Goal: Task Accomplishment & Management: Complete application form

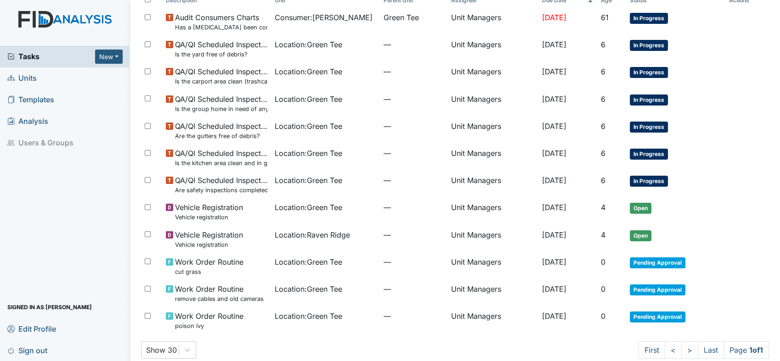
scroll to position [81, 0]
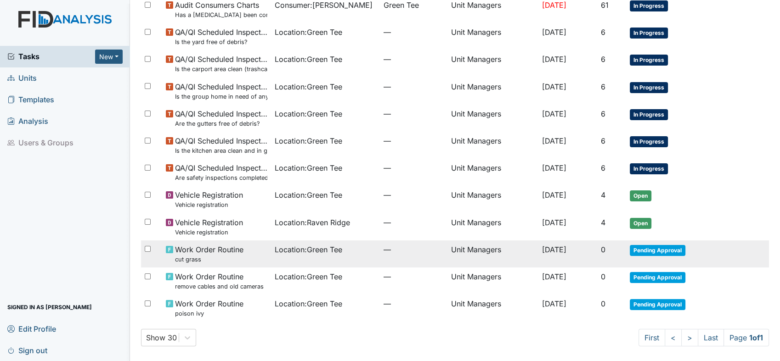
click at [662, 246] on span "Pending Approval" at bounding box center [657, 250] width 56 height 11
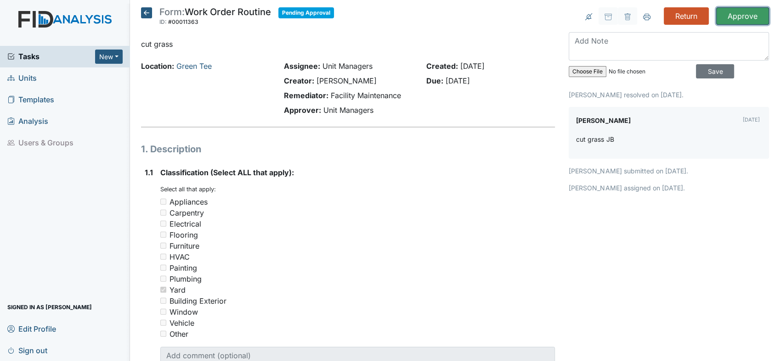
click at [735, 13] on input "Approve" at bounding box center [742, 15] width 53 height 17
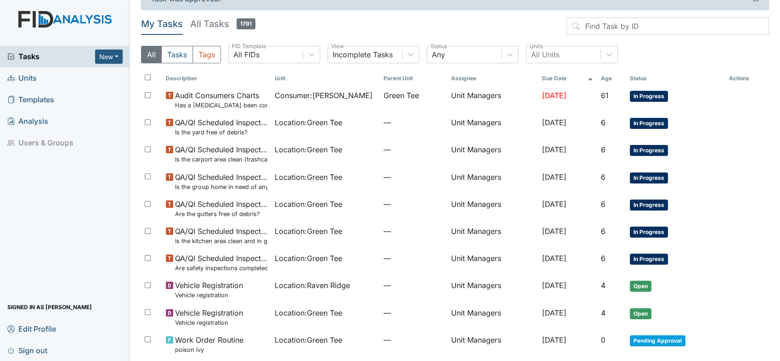
scroll to position [84, 0]
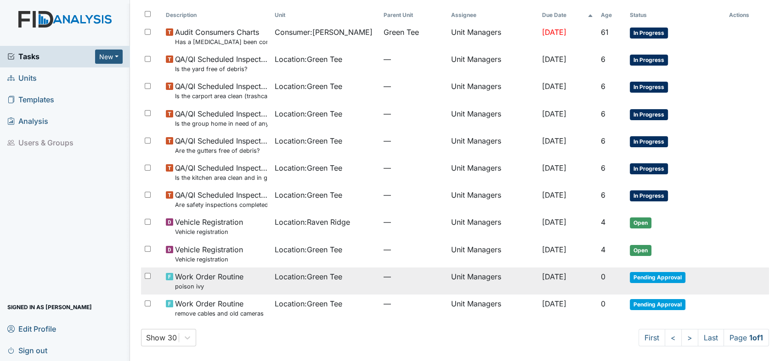
click at [659, 281] on span "Pending Approval" at bounding box center [657, 277] width 56 height 11
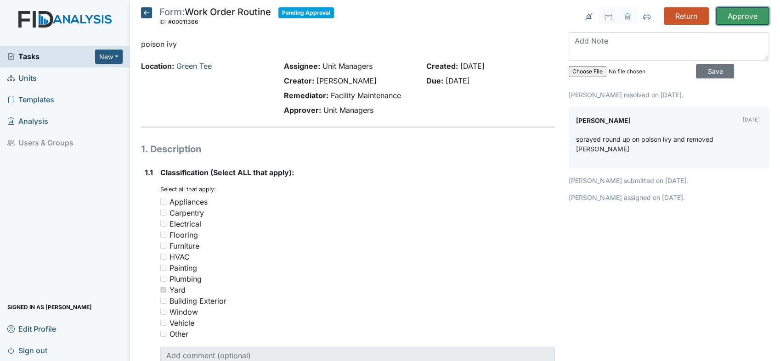
click at [727, 16] on input "Approve" at bounding box center [742, 15] width 53 height 17
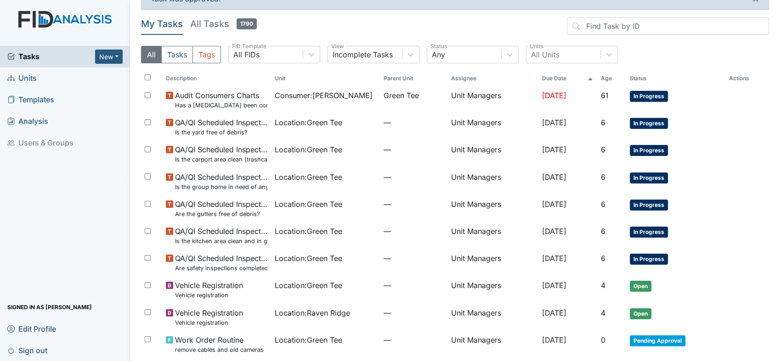
scroll to position [56, 0]
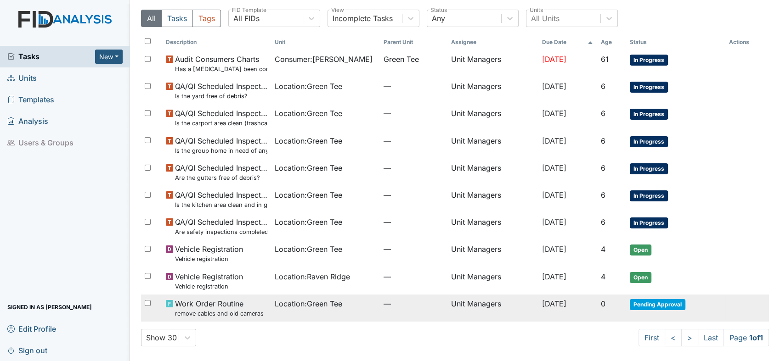
click at [673, 301] on span "Pending Approval" at bounding box center [657, 304] width 56 height 11
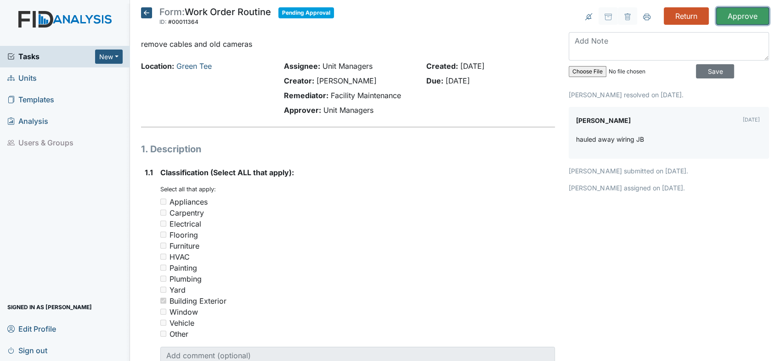
click at [732, 12] on input "Approve" at bounding box center [742, 15] width 53 height 17
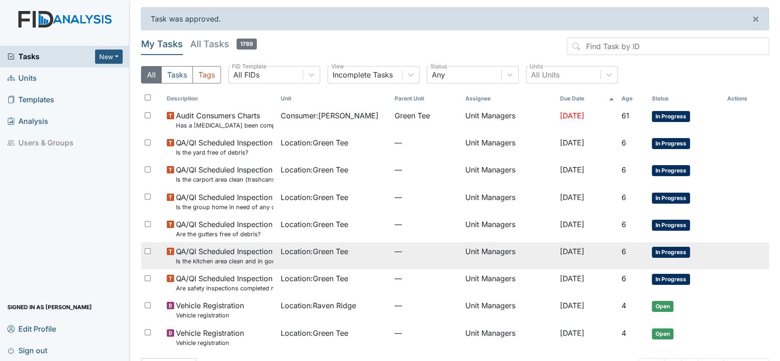
click at [220, 263] on small "Is the kitchen area clean and in good repair?" at bounding box center [224, 261] width 97 height 9
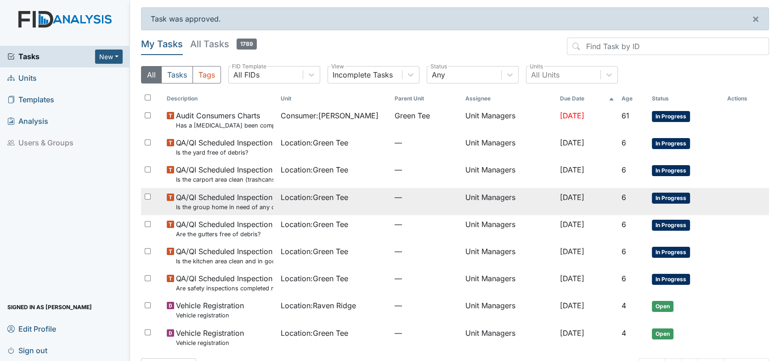
click at [229, 211] on small "Is the group home in need of any outside repairs (paint, gutters, pressure wash…" at bounding box center [224, 207] width 97 height 9
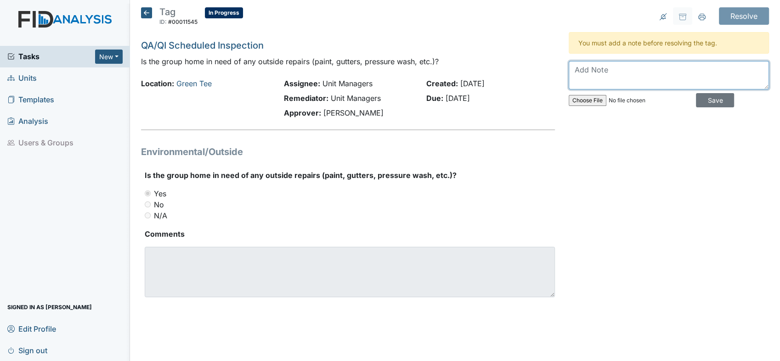
click at [591, 78] on textarea at bounding box center [668, 75] width 200 height 28
click at [634, 70] on textarea "Work has already put in" at bounding box center [668, 75] width 200 height 28
click at [681, 67] on textarea "Work has already been put in" at bounding box center [668, 75] width 200 height 28
drag, startPoint x: 683, startPoint y: 65, endPoint x: 707, endPoint y: 88, distance: 33.4
click at [707, 88] on textarea "Work has already been put in" at bounding box center [668, 75] width 200 height 28
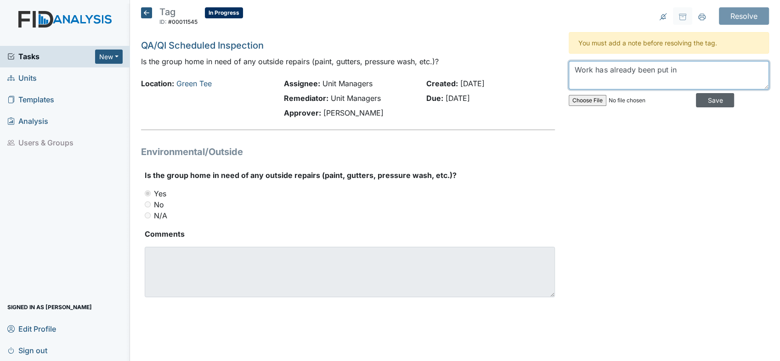
type textarea "Work has already been put in"
click at [716, 101] on input "Save" at bounding box center [715, 100] width 38 height 14
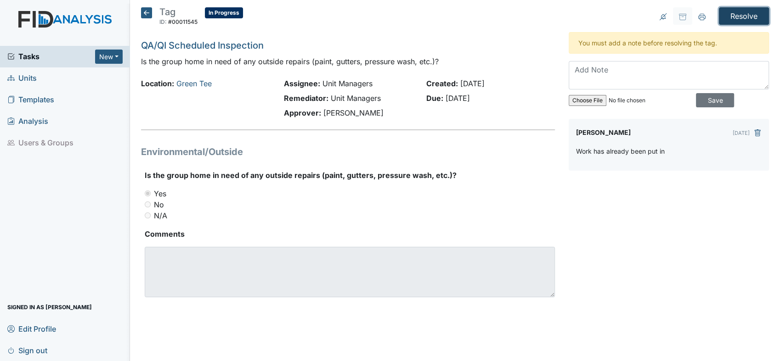
click at [755, 13] on input "Resolve" at bounding box center [743, 15] width 50 height 17
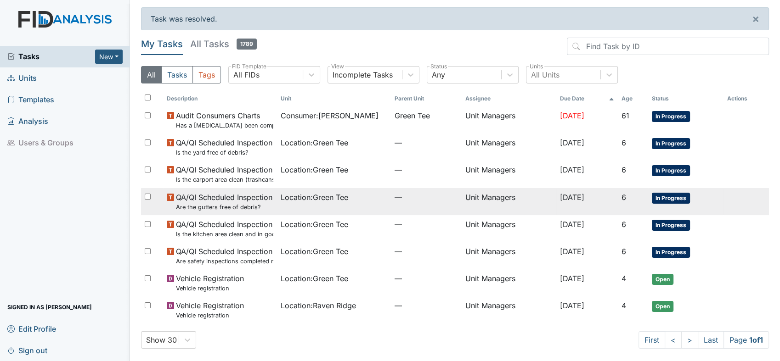
click at [665, 197] on span "In Progress" at bounding box center [670, 198] width 38 height 11
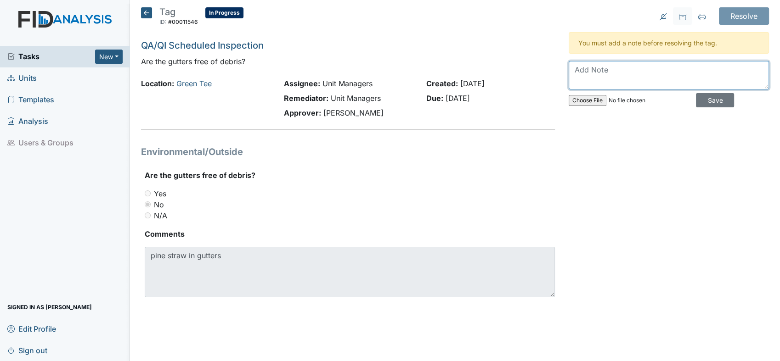
click at [616, 70] on textarea at bounding box center [668, 75] width 200 height 28
type textarea "work order has already been put in"
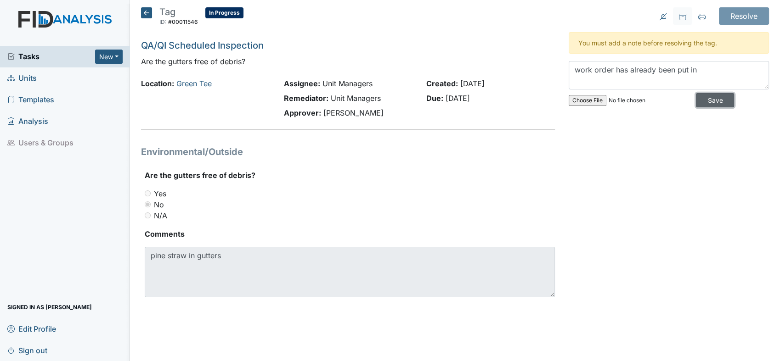
click at [699, 99] on input "Save" at bounding box center [715, 100] width 38 height 14
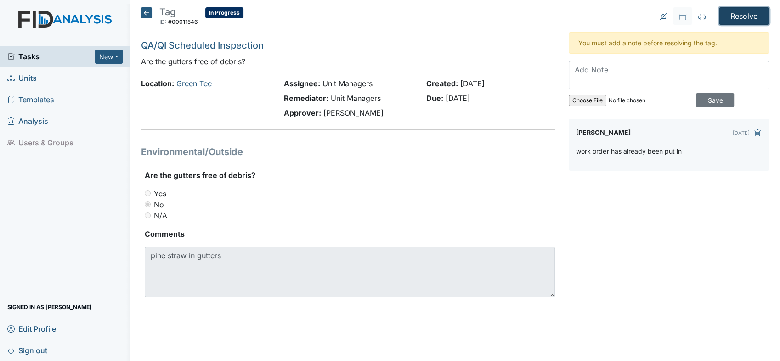
click at [755, 16] on input "Resolve" at bounding box center [743, 15] width 50 height 17
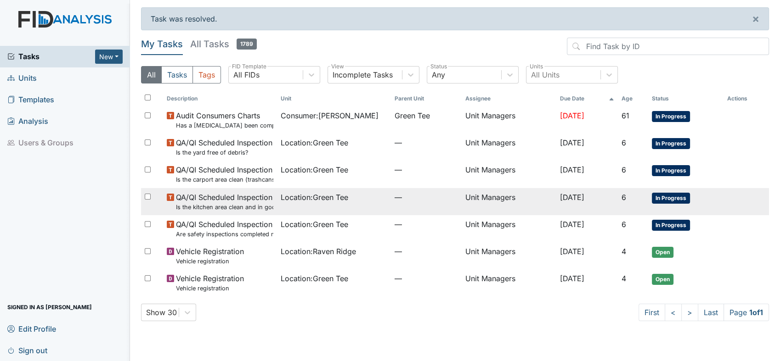
click at [685, 198] on span "In Progress" at bounding box center [670, 198] width 38 height 11
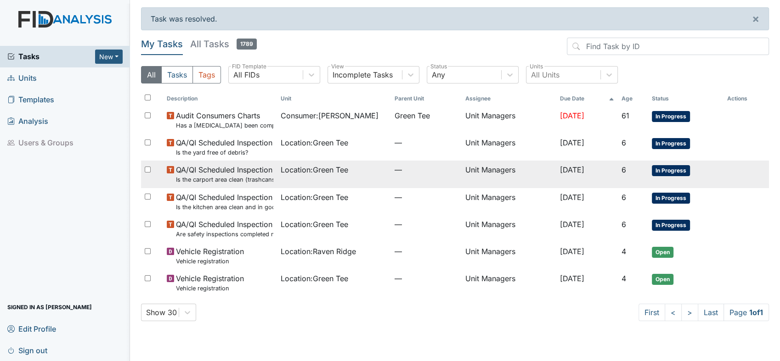
click at [241, 172] on span "QA/QI Scheduled Inspection Is the carport area clean (trashcans lids secured/ c…" at bounding box center [224, 174] width 97 height 20
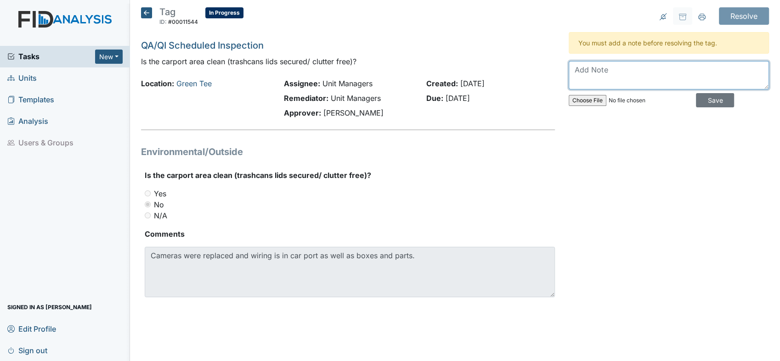
click at [599, 69] on textarea at bounding box center [668, 75] width 200 height 28
drag, startPoint x: 612, startPoint y: 69, endPoint x: 566, endPoint y: 74, distance: 47.1
click at [566, 74] on div "Resolve Archive Task × Are you sure you want to archive this task? It will appe…" at bounding box center [668, 163] width 214 height 312
type textarea "Zack is coming back to get all the equipment"
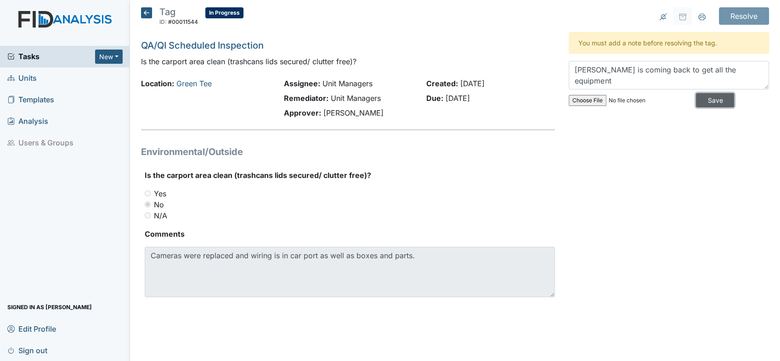
click at [708, 102] on input "Save" at bounding box center [715, 100] width 38 height 14
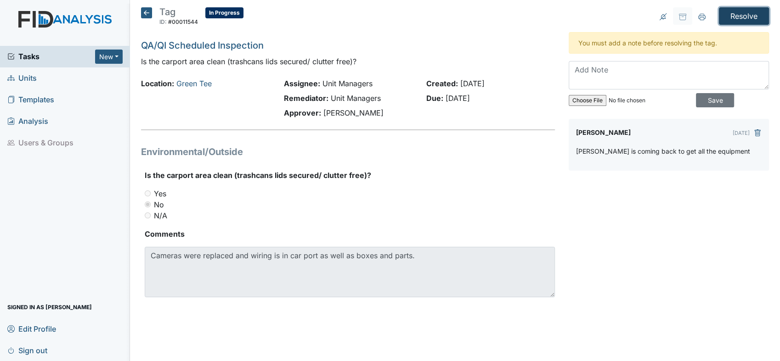
click at [750, 11] on input "Resolve" at bounding box center [743, 15] width 50 height 17
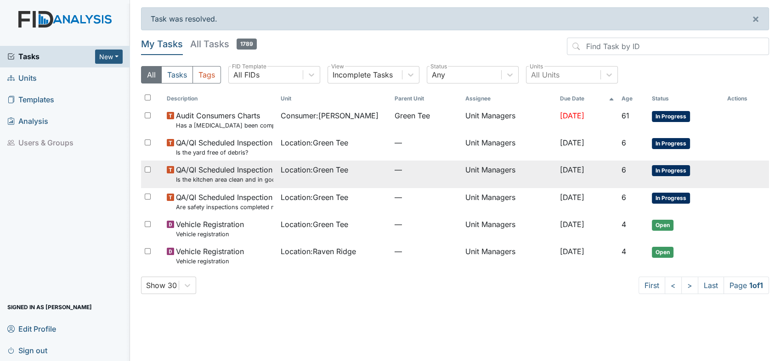
click at [217, 178] on small "Is the kitchen area clean and in good repair?" at bounding box center [224, 179] width 97 height 9
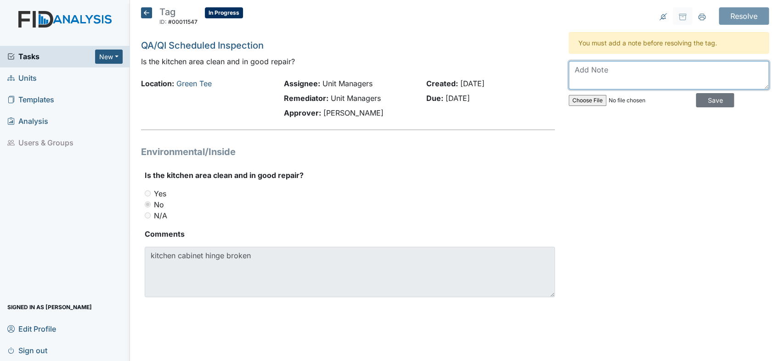
click at [600, 67] on textarea at bounding box center [668, 75] width 200 height 28
type textarea "work order has been put in"
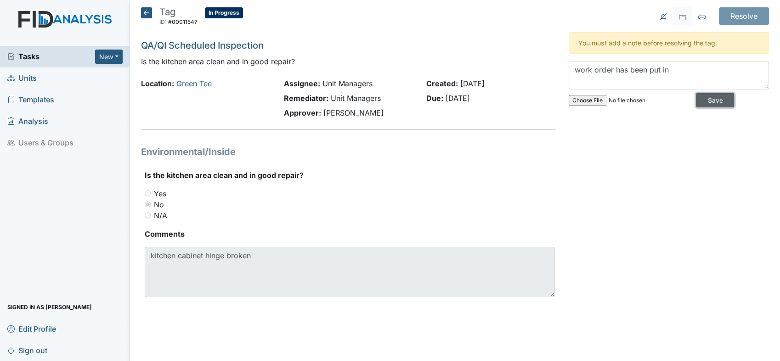
click at [706, 101] on input "Save" at bounding box center [715, 100] width 38 height 14
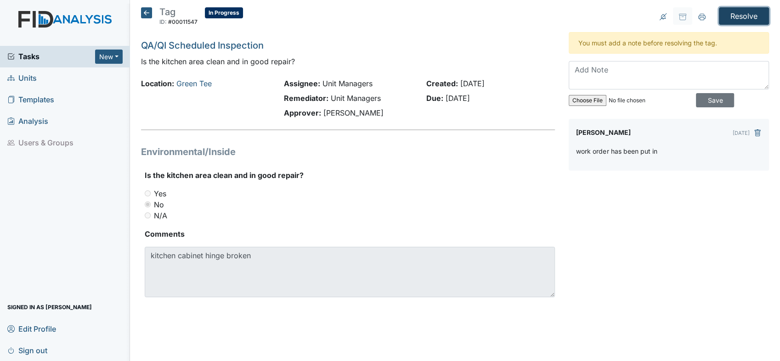
click at [741, 12] on input "Resolve" at bounding box center [743, 15] width 50 height 17
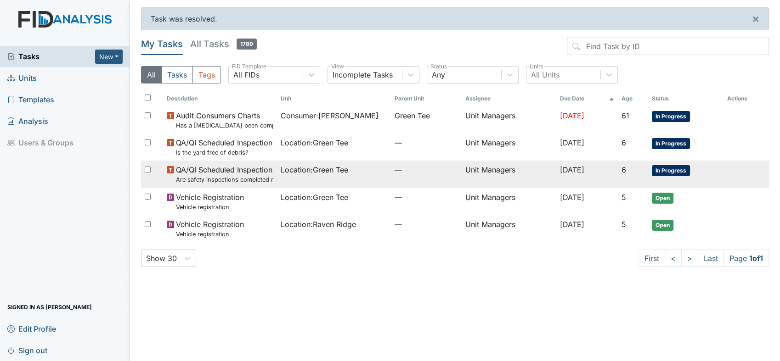
click at [239, 178] on small "Are safety inspections completed monthly and minutes completed quarterly?" at bounding box center [224, 179] width 97 height 9
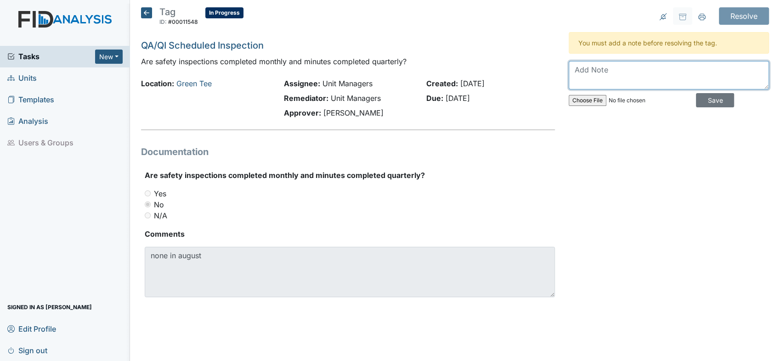
click at [606, 73] on textarea at bounding box center [668, 75] width 200 height 28
type textarea "t"
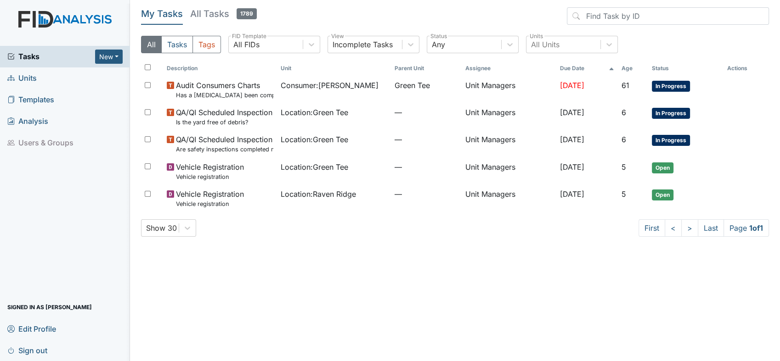
click at [32, 75] on span "Units" at bounding box center [21, 78] width 29 height 14
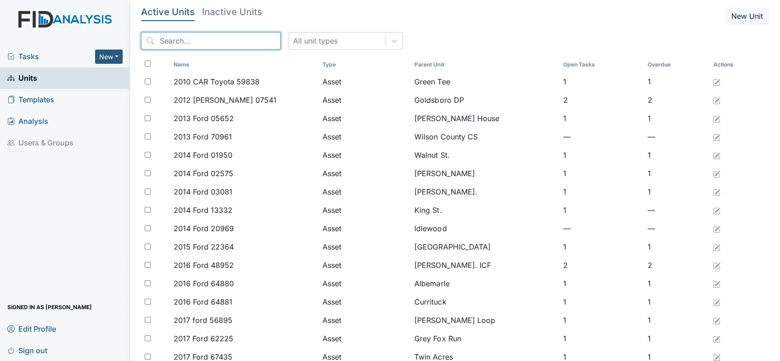
click at [176, 40] on input "search" at bounding box center [211, 40] width 140 height 17
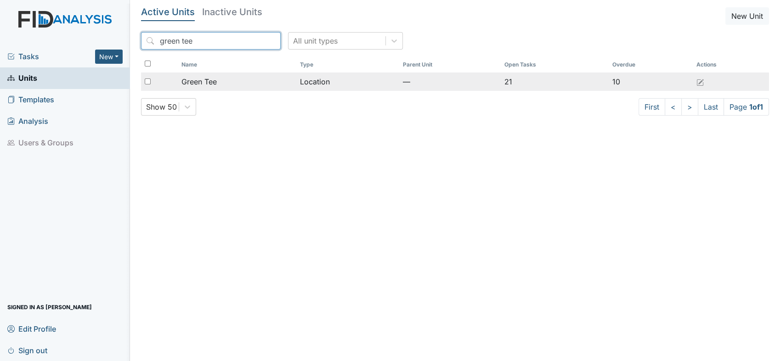
type input "green tee"
click at [185, 83] on span "Green Tee" at bounding box center [198, 81] width 35 height 11
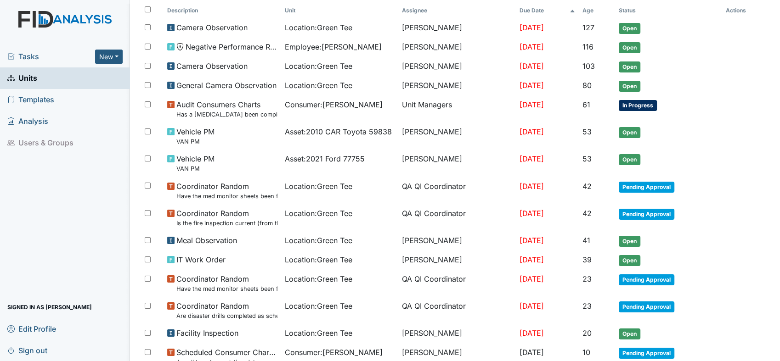
scroll to position [55, 0]
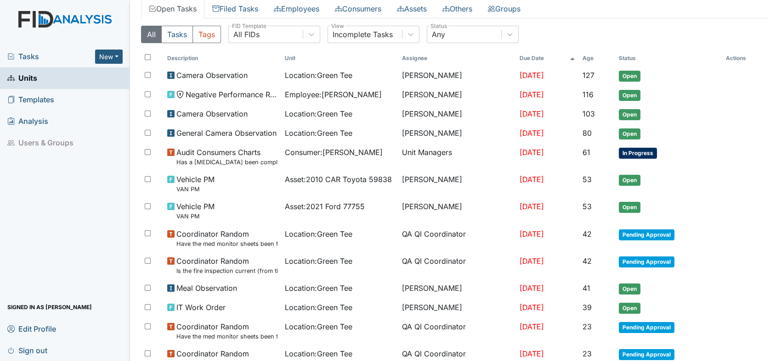
drag, startPoint x: 769, startPoint y: 180, endPoint x: 776, endPoint y: 354, distance: 174.1
click at [776, 354] on main "Location: Green Tee Assign Assign Form Assign Inspection Assign Document Assign…" at bounding box center [455, 180] width 650 height 361
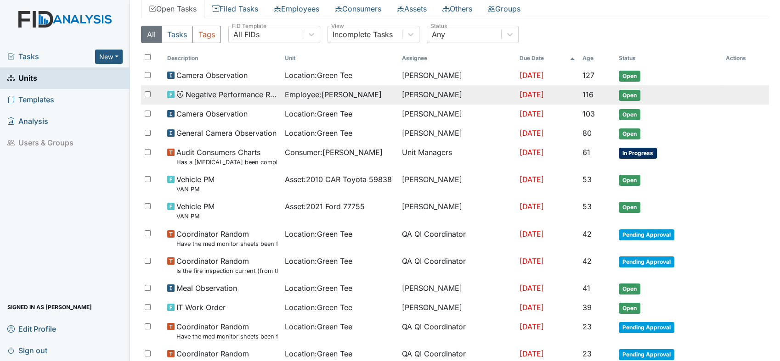
drag, startPoint x: 775, startPoint y: 354, endPoint x: 759, endPoint y: 89, distance: 265.8
click at [759, 89] on td at bounding box center [745, 88] width 46 height 7
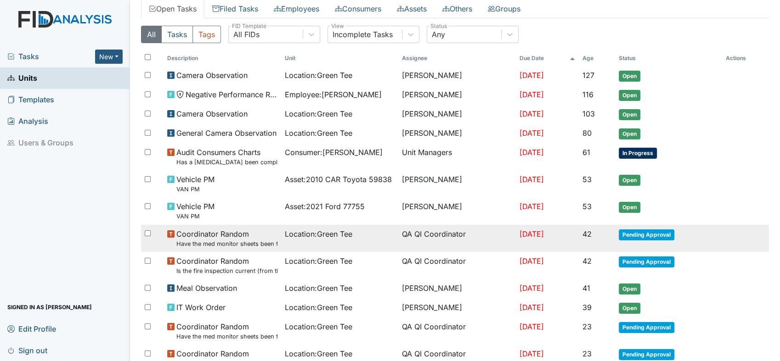
click at [659, 234] on span "Pending Approval" at bounding box center [646, 235] width 56 height 11
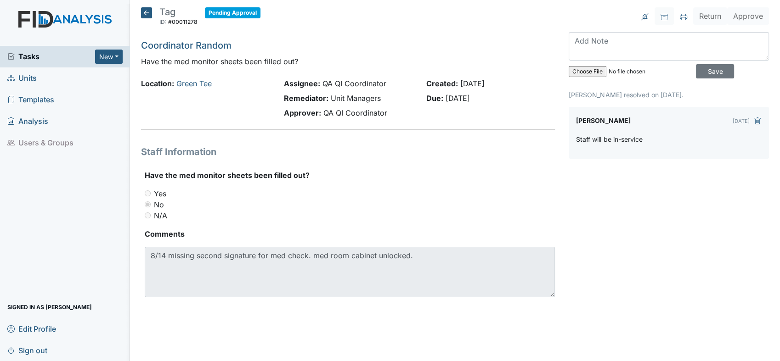
click at [147, 12] on icon at bounding box center [146, 12] width 11 height 11
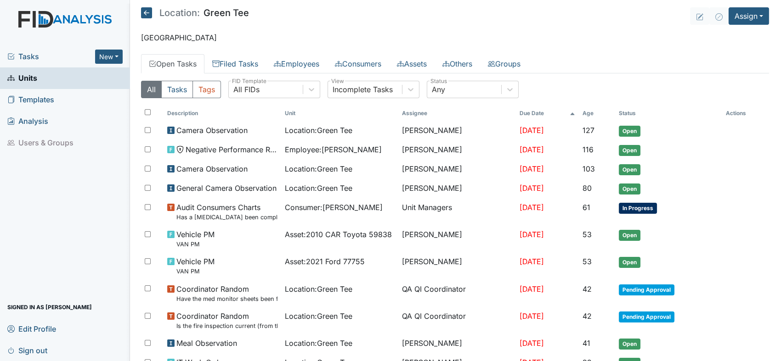
scroll to position [396, 0]
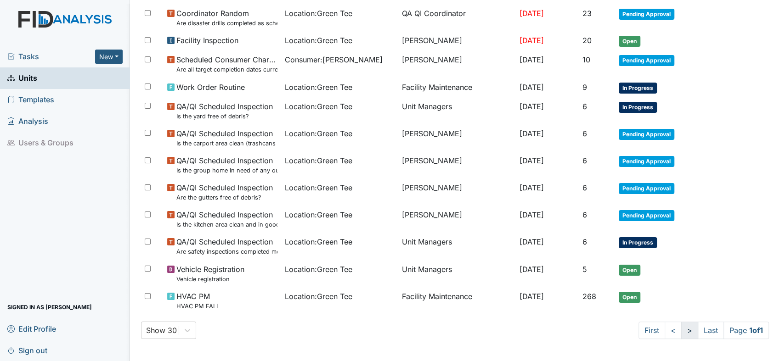
click at [681, 332] on link ">" at bounding box center [689, 330] width 17 height 17
click at [664, 328] on link "<" at bounding box center [672, 330] width 17 height 17
click at [662, 330] on link "<" at bounding box center [670, 330] width 17 height 17
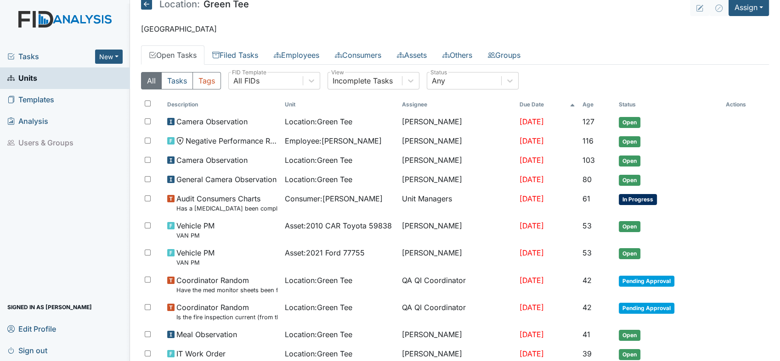
scroll to position [0, 0]
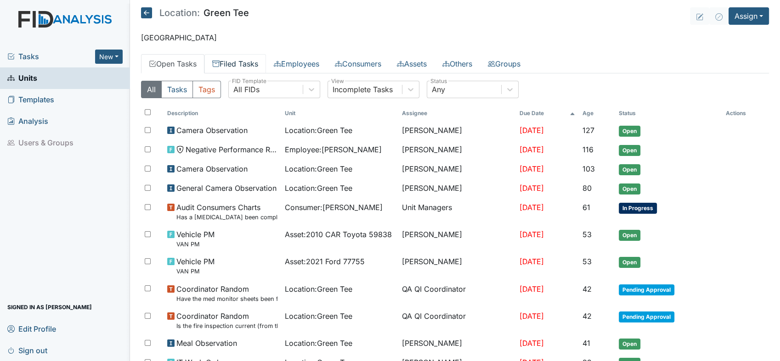
click at [250, 60] on link "Filed Tasks" at bounding box center [235, 63] width 62 height 19
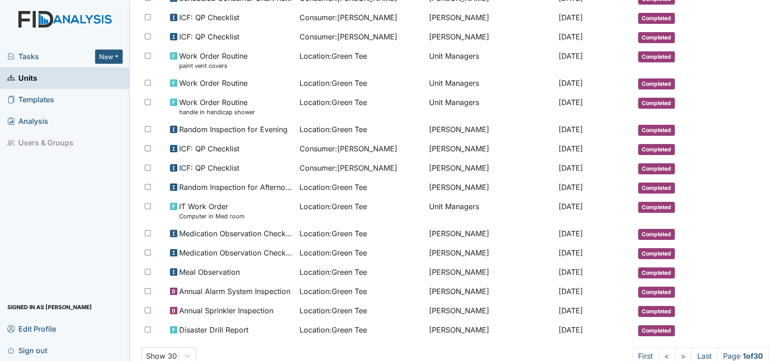
scroll to position [440, 0]
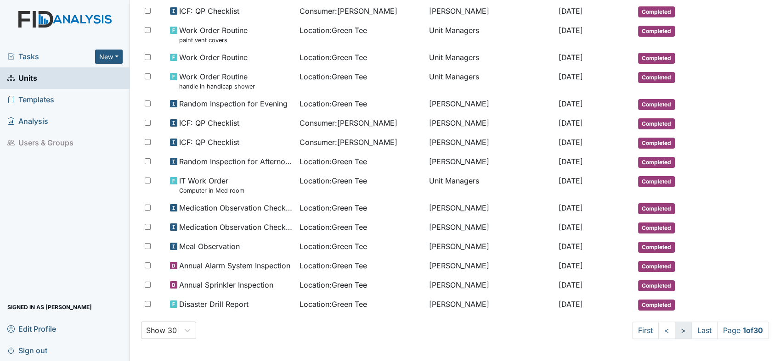
click at [675, 329] on link ">" at bounding box center [682, 330] width 17 height 17
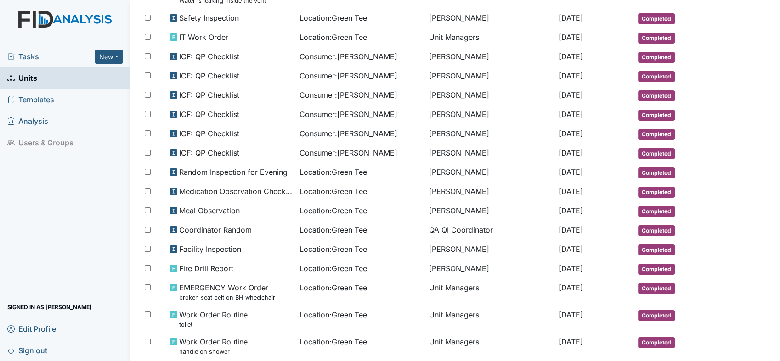
scroll to position [297, 0]
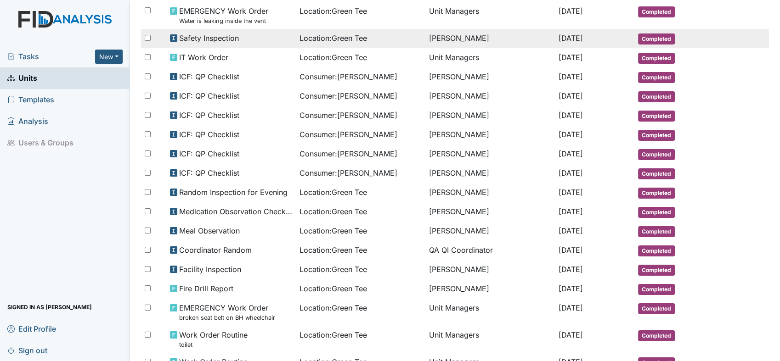
click at [428, 37] on td "[PERSON_NAME]" at bounding box center [489, 38] width 129 height 19
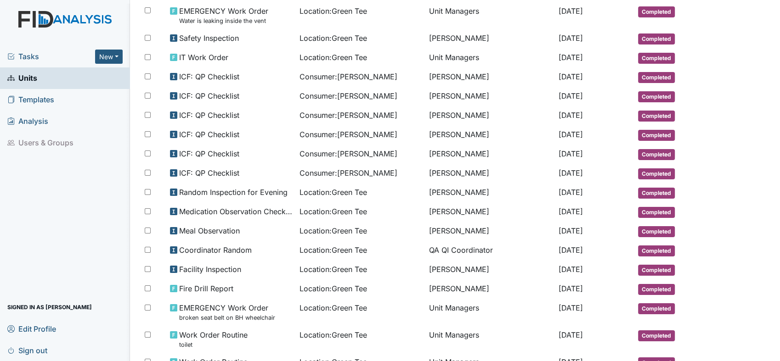
click at [32, 77] on span "Units" at bounding box center [22, 78] width 30 height 14
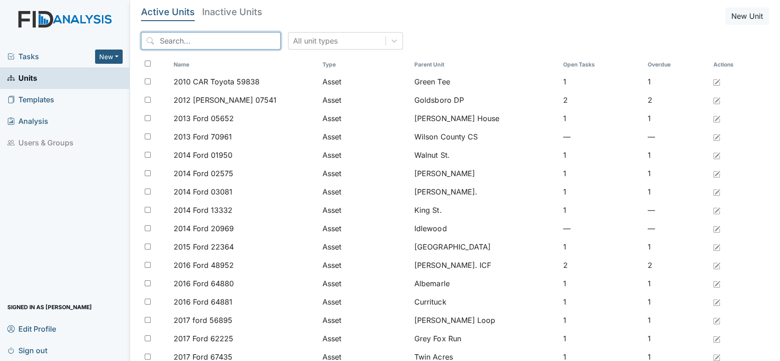
click at [199, 48] on input "search" at bounding box center [211, 40] width 140 height 17
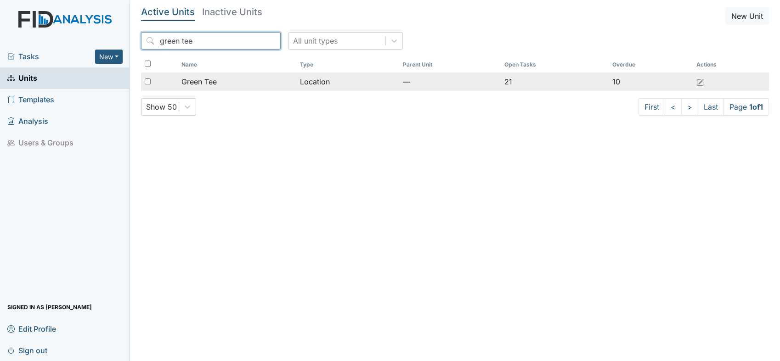
type input "green tee"
click at [202, 79] on span "Green Tee" at bounding box center [198, 81] width 35 height 11
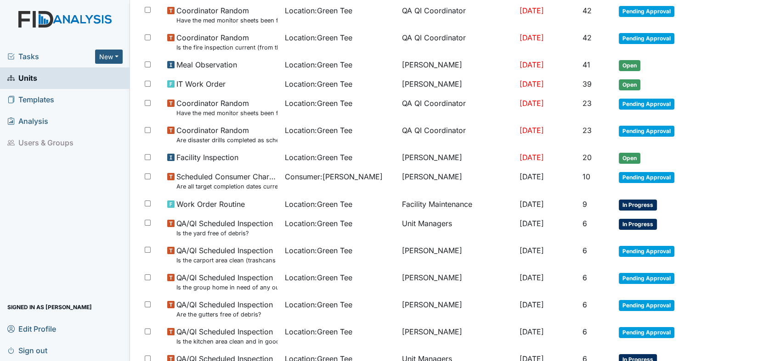
scroll to position [299, 0]
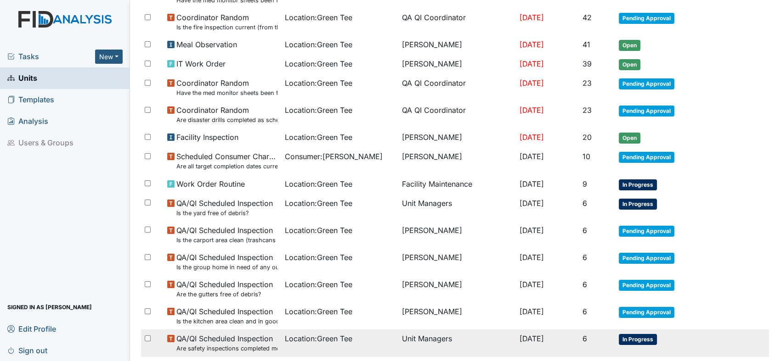
click at [642, 334] on span "In Progress" at bounding box center [637, 339] width 38 height 11
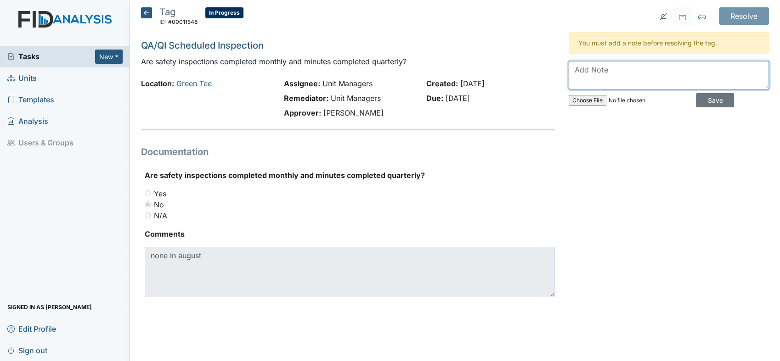
click at [618, 66] on textarea at bounding box center [668, 75] width 200 height 28
type textarea "D"
click at [750, 68] on textarea "It was completed on the 31 and she forgot to put in on the 31 and" at bounding box center [668, 75] width 200 height 28
click at [657, 84] on textarea "It was completed on the 31 and she forgot to put in system on the 31 and" at bounding box center [668, 75] width 200 height 28
type textarea "It was completed on the 31 and she forgot to put in system on the 31, and put i…"
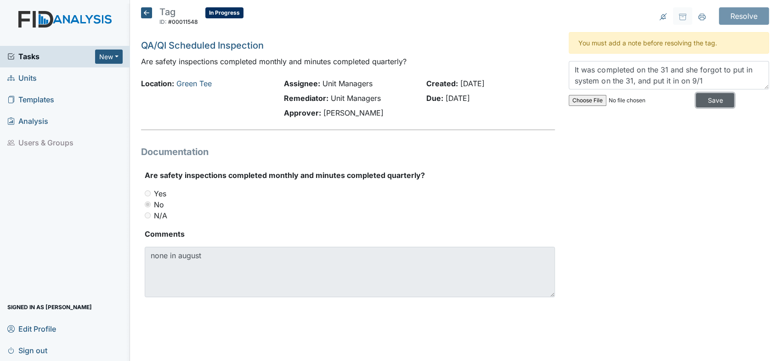
click at [700, 99] on input "Save" at bounding box center [715, 100] width 38 height 14
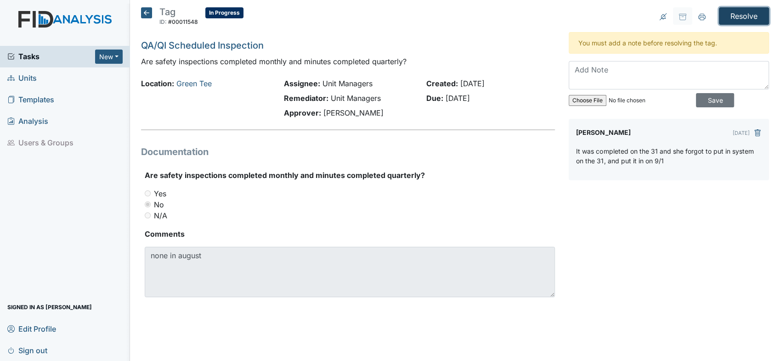
click at [742, 11] on input "Resolve" at bounding box center [743, 15] width 50 height 17
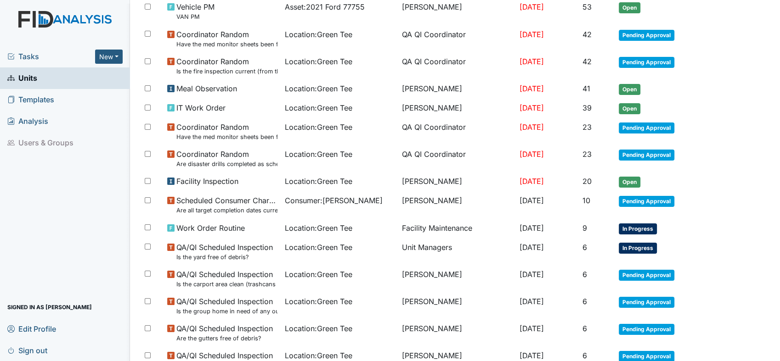
scroll to position [326, 0]
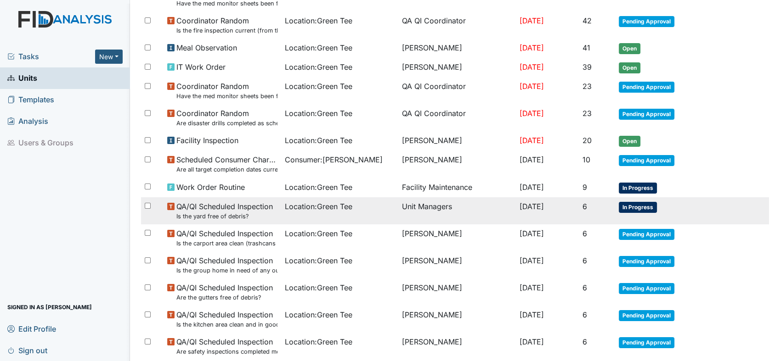
click at [629, 202] on span "In Progress" at bounding box center [637, 207] width 38 height 11
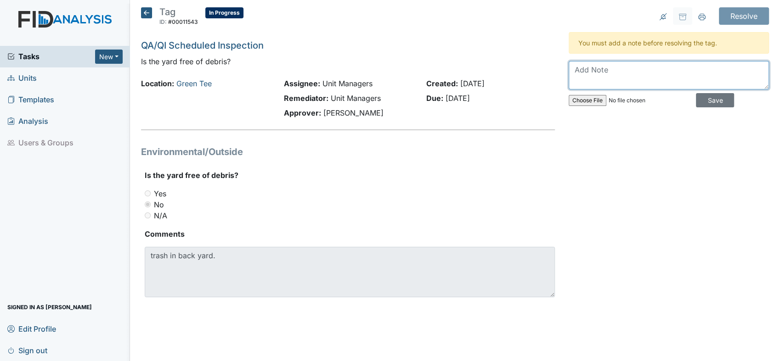
click at [597, 75] on textarea at bounding box center [668, 75] width 200 height 28
type textarea "Back Yard has been clean"
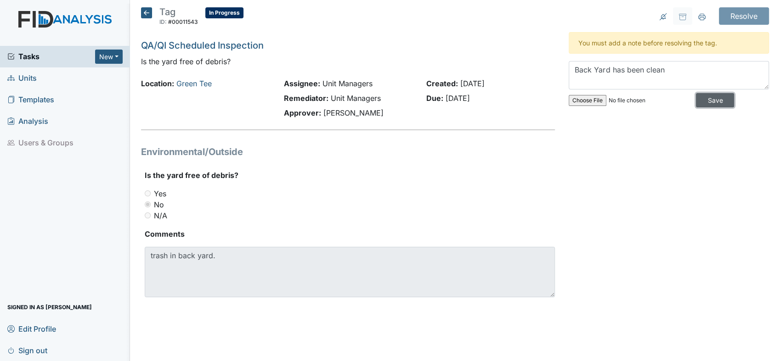
click at [714, 98] on input "Save" at bounding box center [715, 100] width 38 height 14
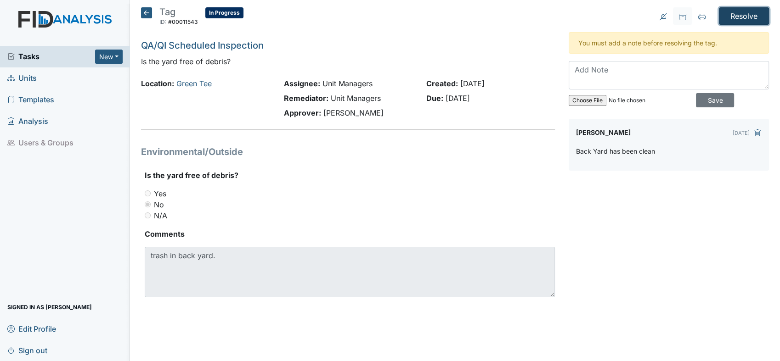
click at [753, 10] on input "Resolve" at bounding box center [743, 15] width 50 height 17
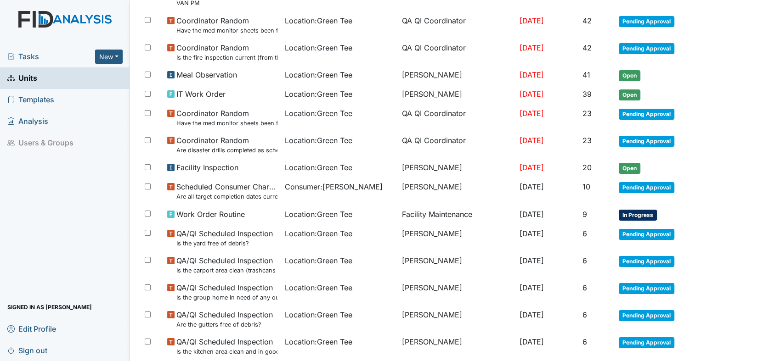
scroll to position [360, 0]
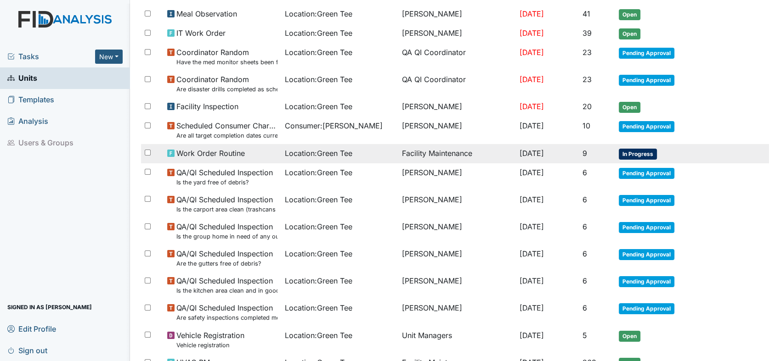
click at [637, 155] on span "In Progress" at bounding box center [637, 154] width 38 height 11
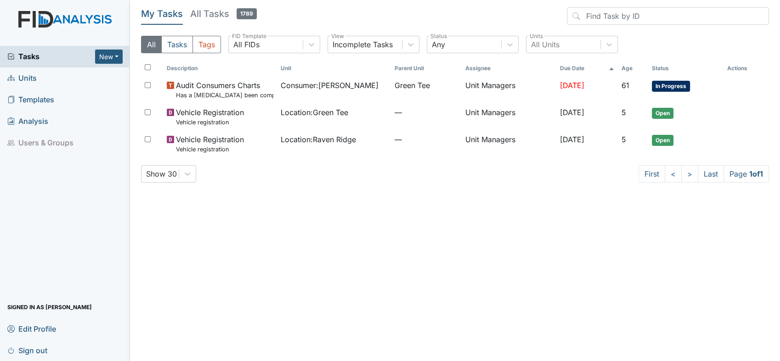
click at [34, 79] on span "Units" at bounding box center [21, 78] width 29 height 14
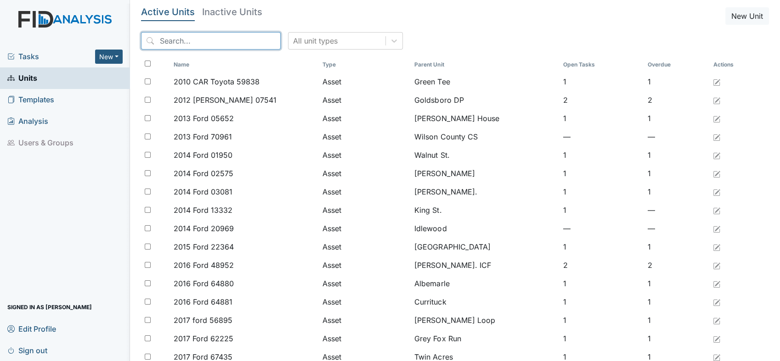
click at [161, 37] on input "search" at bounding box center [211, 40] width 140 height 17
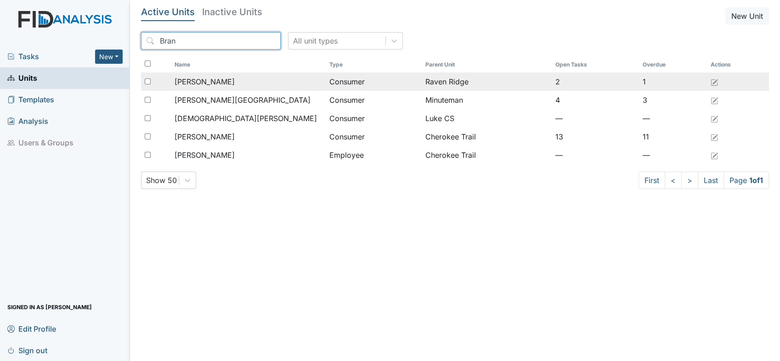
type input "Bran"
click at [191, 79] on span "[PERSON_NAME]" at bounding box center [204, 81] width 60 height 11
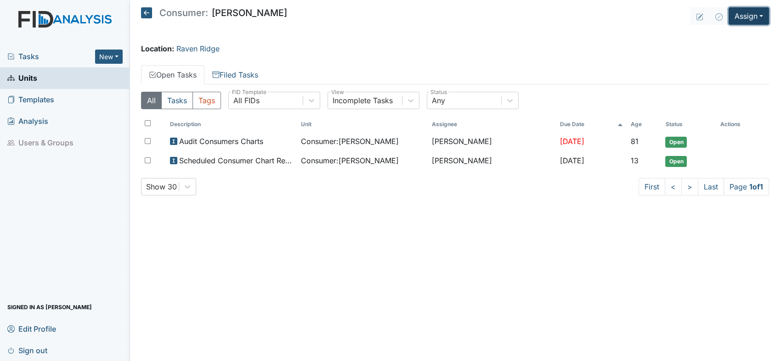
click at [763, 16] on button "Assign" at bounding box center [748, 15] width 40 height 17
click at [746, 64] on link "Assign Document" at bounding box center [726, 66] width 83 height 15
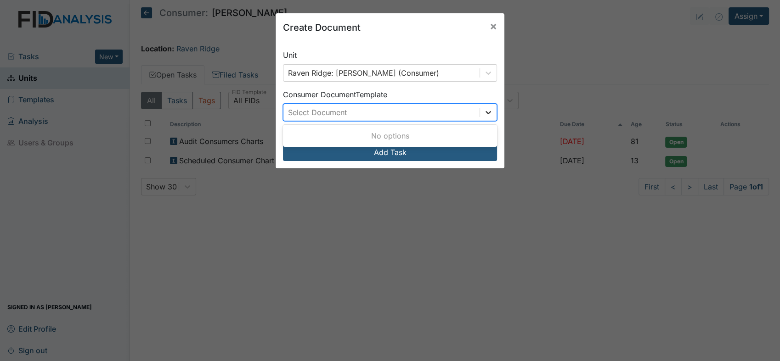
click at [485, 112] on icon at bounding box center [488, 112] width 6 height 3
click at [484, 73] on icon at bounding box center [487, 72] width 9 height 9
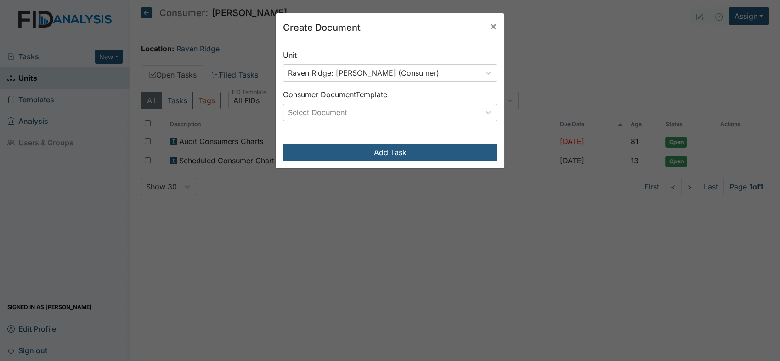
click at [554, 82] on div "Create Document × Unit Raven Ridge: Ballard, Brandon (Consumer) Consumer Docume…" at bounding box center [390, 180] width 780 height 361
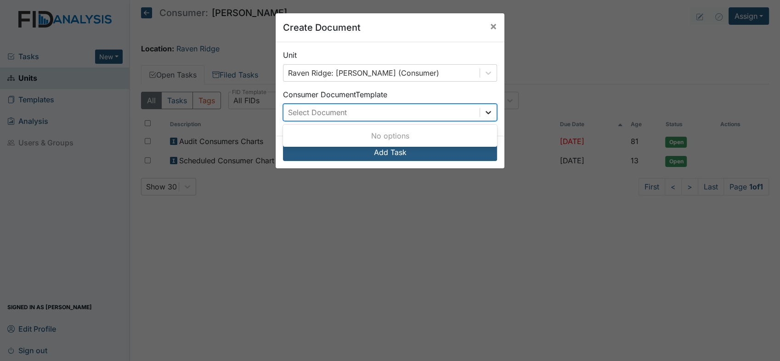
click at [483, 113] on icon at bounding box center [487, 112] width 9 height 9
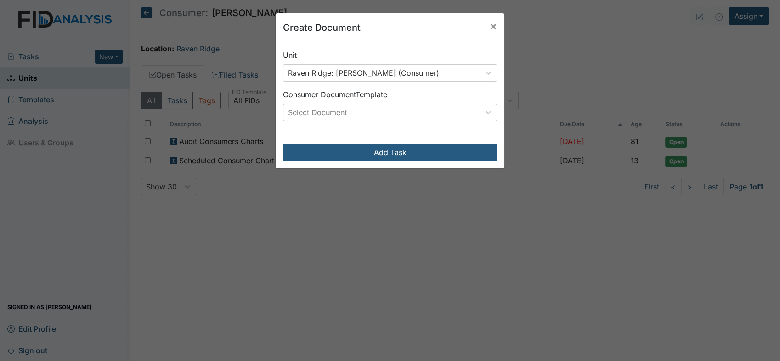
click at [513, 97] on div "Create Document × Unit Raven Ridge: Ballard, Brandon (Consumer) Consumer Docume…" at bounding box center [390, 180] width 780 height 361
click at [485, 27] on button "×" at bounding box center [493, 26] width 22 height 26
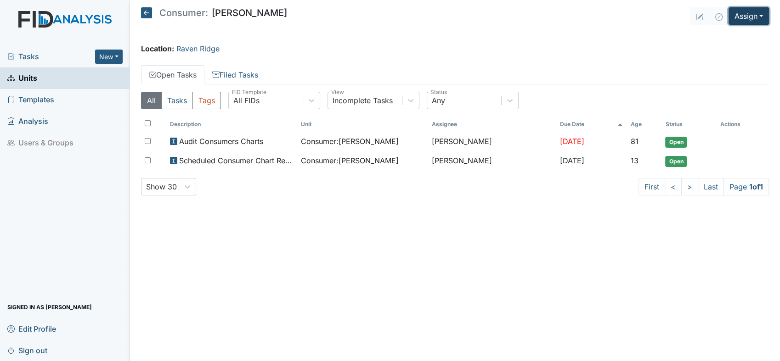
click at [763, 14] on button "Assign" at bounding box center [748, 15] width 40 height 17
click at [744, 51] on link "Assign Inspection" at bounding box center [726, 52] width 83 height 15
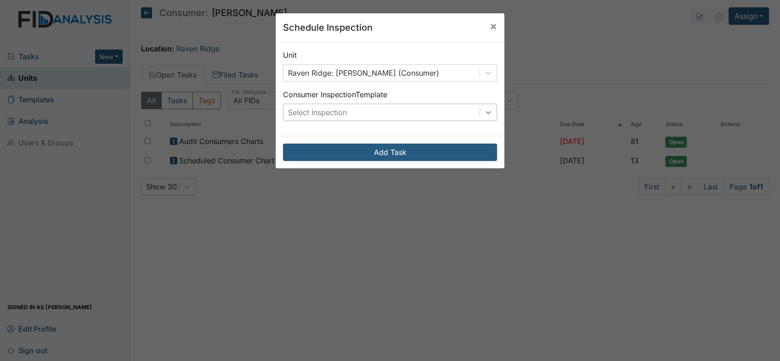
click at [485, 116] on icon at bounding box center [487, 112] width 9 height 9
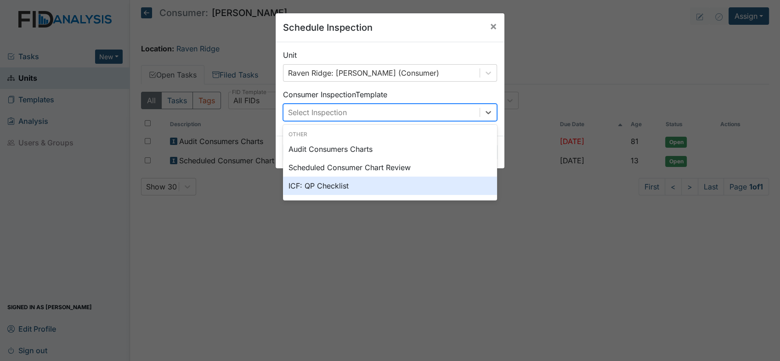
click at [384, 183] on div "ICF: QP Checklist" at bounding box center [390, 186] width 214 height 18
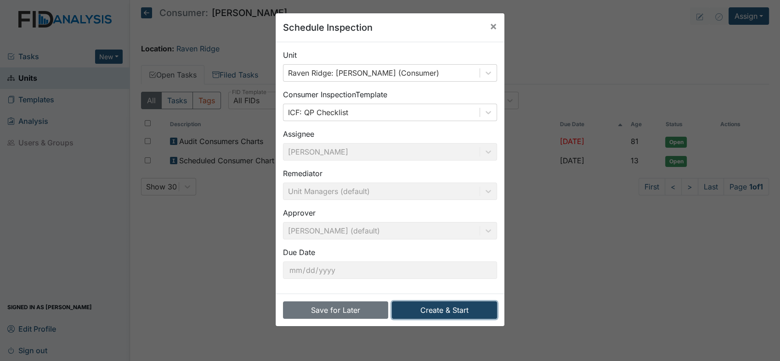
click at [450, 312] on button "Create & Start" at bounding box center [444, 310] width 105 height 17
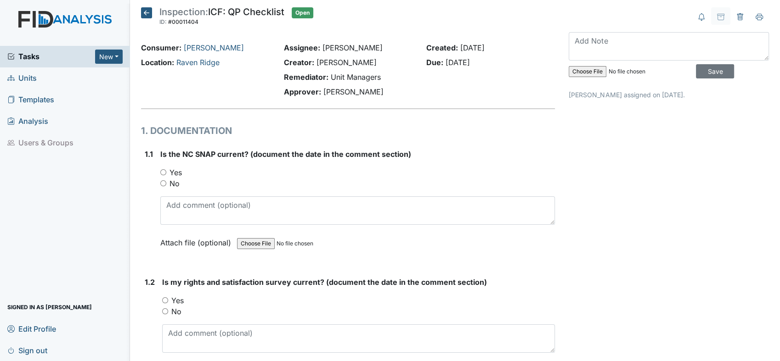
click at [163, 173] on input "Yes" at bounding box center [163, 172] width 6 height 6
radio input "true"
click at [164, 300] on input "Yes" at bounding box center [165, 300] width 6 height 6
radio input "true"
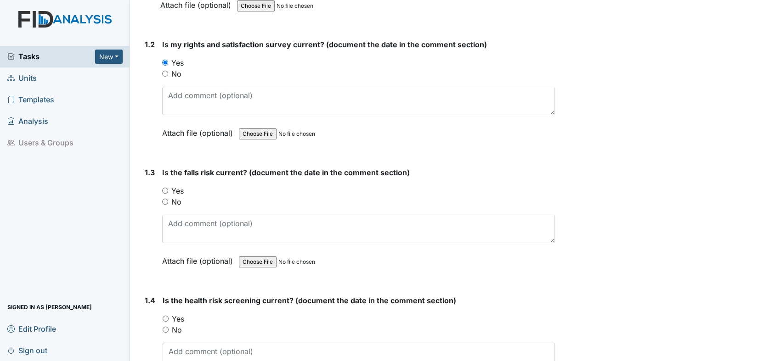
scroll to position [258, 0]
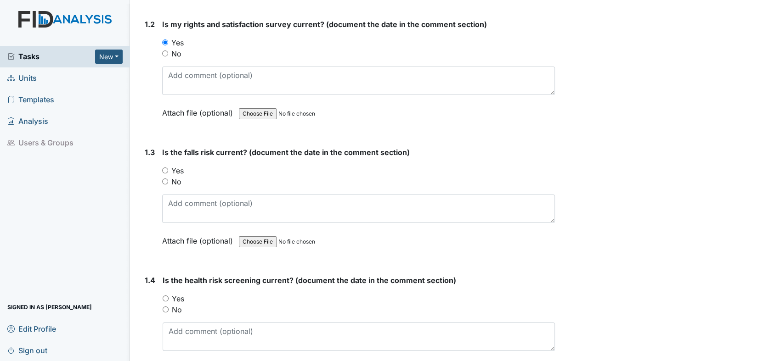
click at [168, 169] on div "Yes" at bounding box center [358, 170] width 393 height 11
click at [165, 170] on input "Yes" at bounding box center [165, 171] width 6 height 6
radio input "true"
click at [169, 299] on div "Yes" at bounding box center [359, 298] width 392 height 11
click at [163, 293] on div "Yes" at bounding box center [359, 298] width 392 height 11
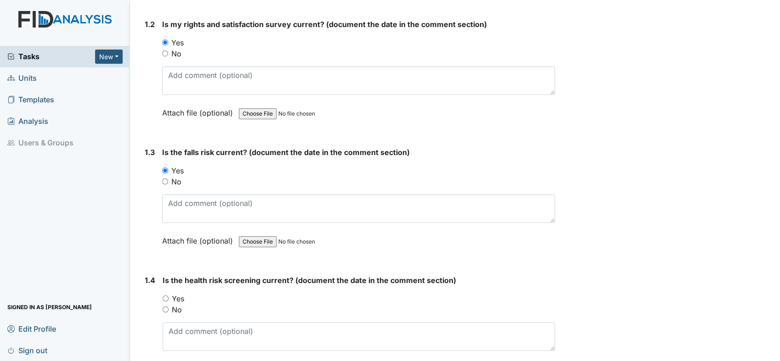
click at [164, 293] on div "Yes" at bounding box center [359, 298] width 392 height 11
click at [166, 298] on input "Yes" at bounding box center [166, 299] width 6 height 6
radio input "true"
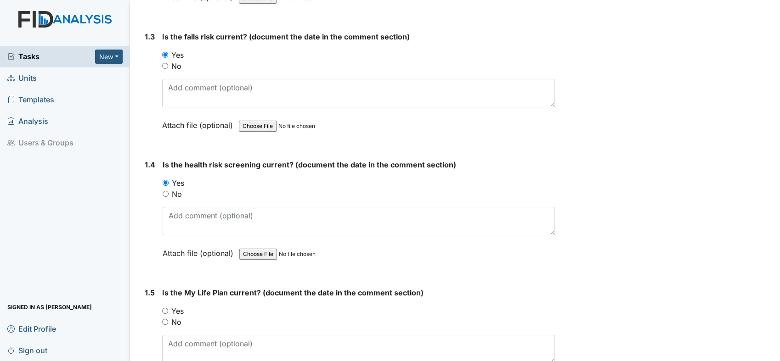
scroll to position [415, 0]
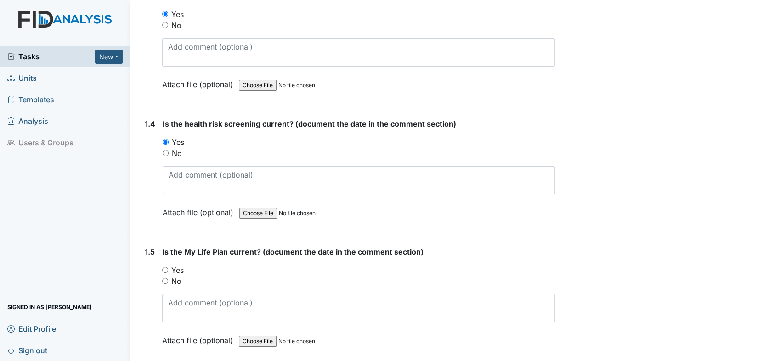
click at [163, 267] on input "Yes" at bounding box center [165, 270] width 6 height 6
radio input "true"
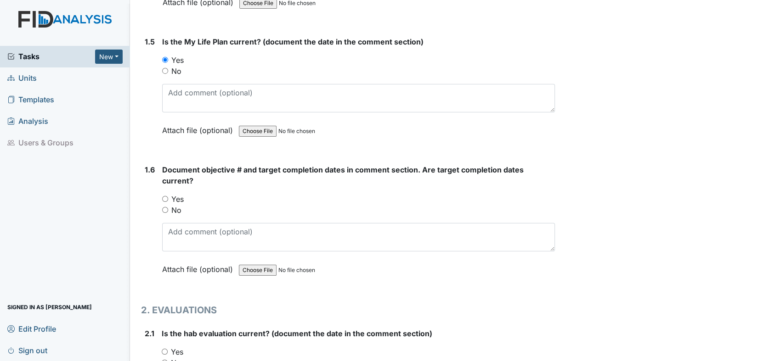
scroll to position [666, 0]
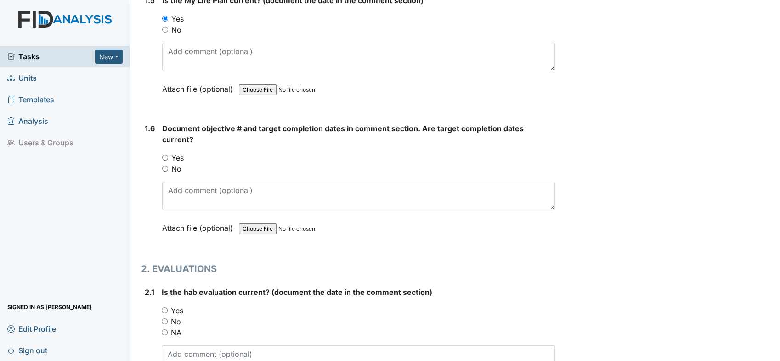
click at [165, 155] on input "Yes" at bounding box center [165, 158] width 6 height 6
radio input "true"
click at [165, 309] on input "Yes" at bounding box center [165, 311] width 6 height 6
radio input "true"
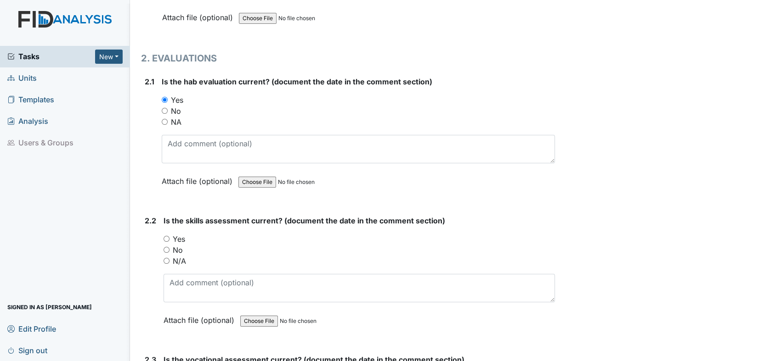
scroll to position [897, 0]
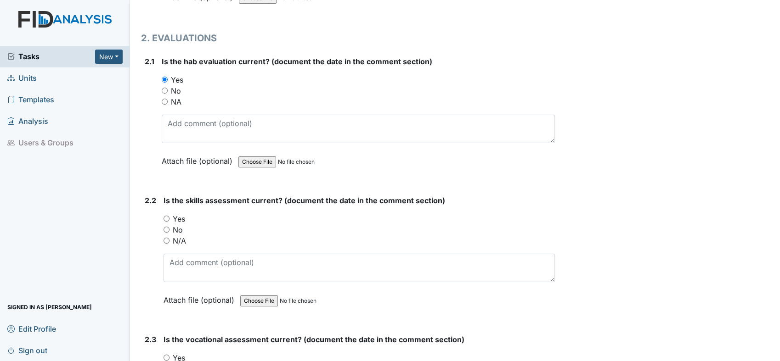
click at [167, 216] on input "Yes" at bounding box center [166, 219] width 6 height 6
radio input "true"
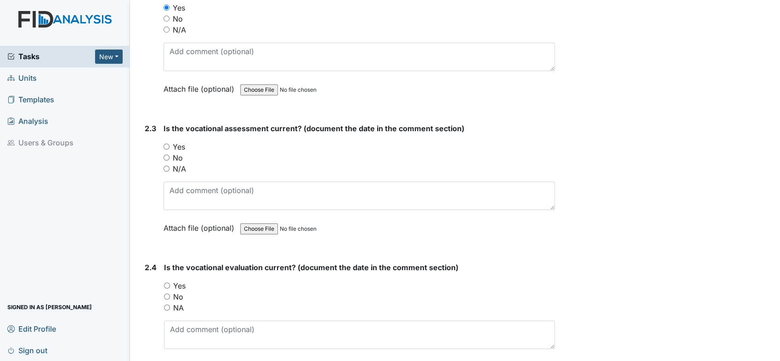
scroll to position [1128, 0]
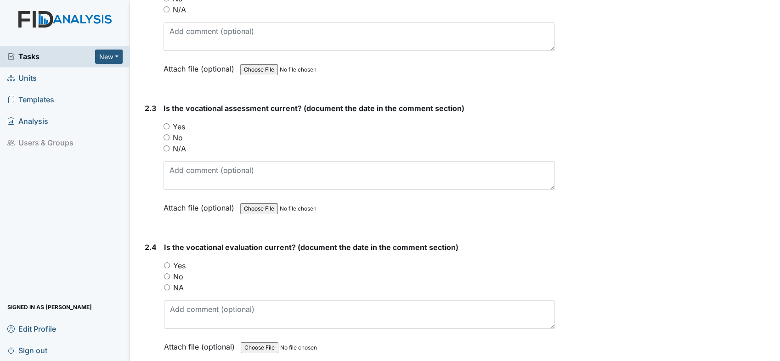
click at [165, 123] on input "Yes" at bounding box center [166, 126] width 6 height 6
radio input "true"
click at [165, 123] on input "Yes" at bounding box center [166, 126] width 6 height 6
click at [169, 263] on input "Yes" at bounding box center [167, 266] width 6 height 6
radio input "true"
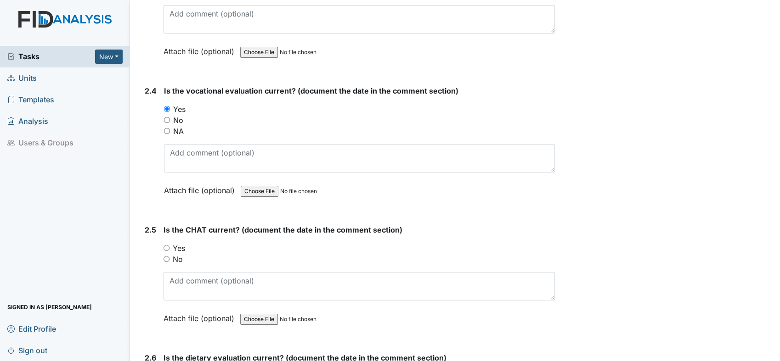
scroll to position [1353, 0]
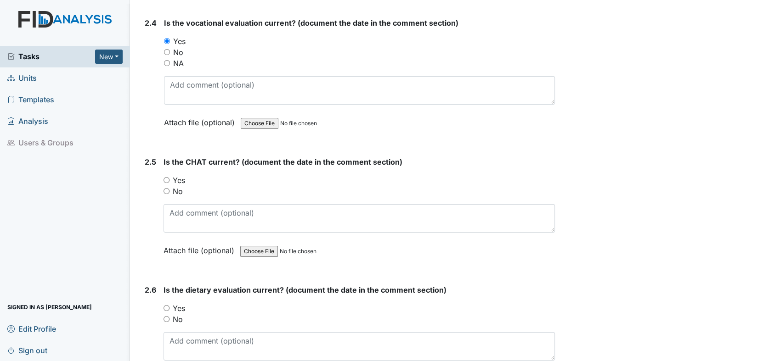
click at [166, 177] on input "Yes" at bounding box center [166, 180] width 6 height 6
radio input "true"
click at [165, 305] on input "Yes" at bounding box center [166, 308] width 6 height 6
radio input "true"
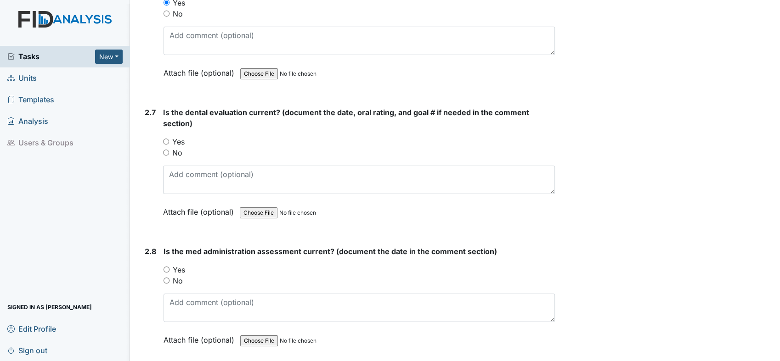
scroll to position [1693, 0]
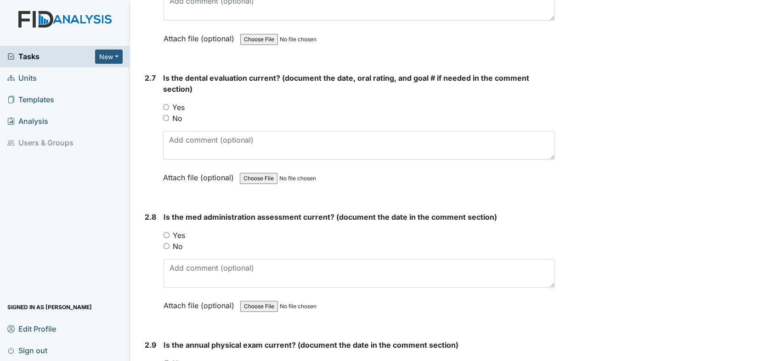
click at [164, 104] on input "Yes" at bounding box center [166, 107] width 6 height 6
radio input "true"
click at [166, 232] on input "Yes" at bounding box center [166, 235] width 6 height 6
radio input "true"
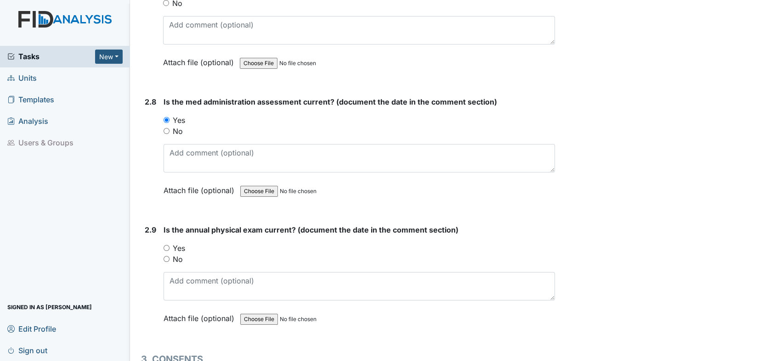
scroll to position [1876, 0]
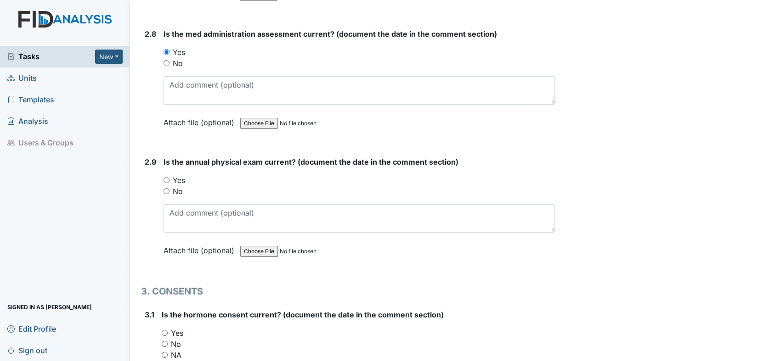
click at [166, 178] on div "Yes" at bounding box center [358, 180] width 391 height 11
click at [167, 177] on input "Yes" at bounding box center [166, 180] width 6 height 6
radio input "true"
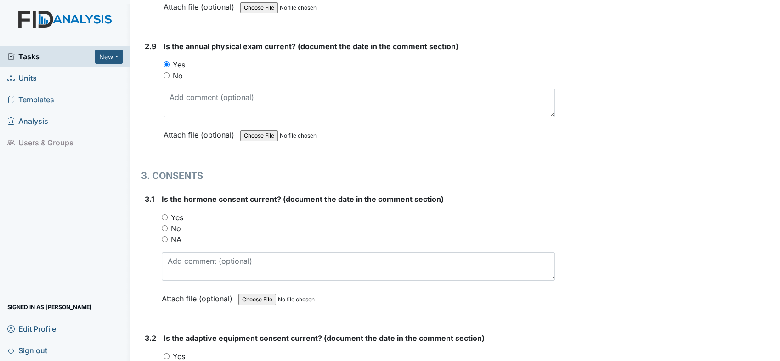
scroll to position [2033, 0]
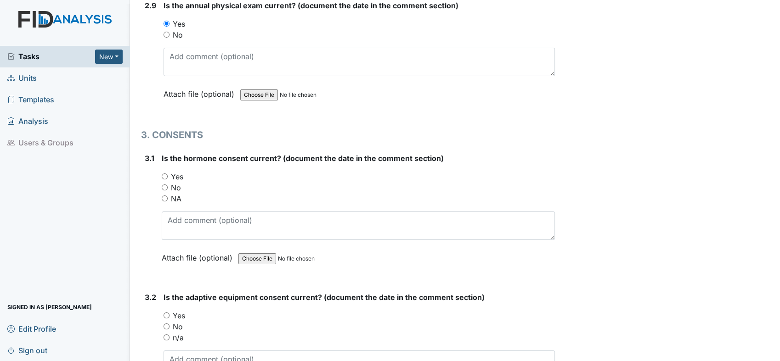
click at [157, 188] on div "3.1 Is the hormone consent current? (document the date in the comment section) …" at bounding box center [348, 215] width 414 height 124
click at [163, 196] on input "NA" at bounding box center [165, 199] width 6 height 6
radio input "true"
click at [168, 310] on div "Yes" at bounding box center [358, 315] width 391 height 11
click at [165, 313] on input "Yes" at bounding box center [166, 316] width 6 height 6
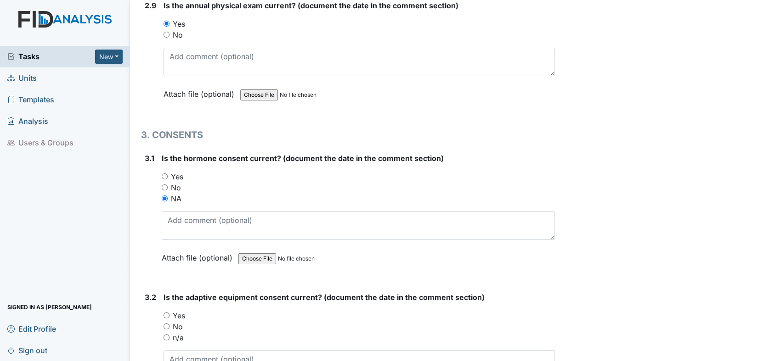
radio input "true"
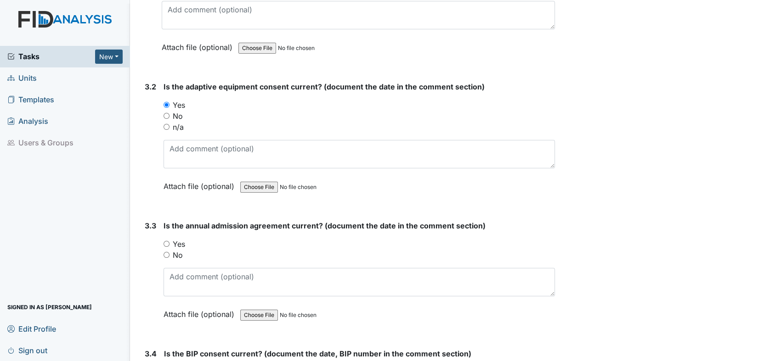
scroll to position [2318, 0]
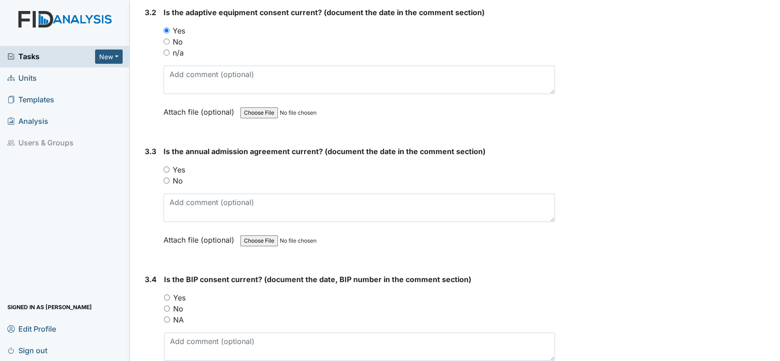
click at [168, 167] on input "Yes" at bounding box center [166, 170] width 6 height 6
radio input "true"
click at [164, 295] on input "Yes" at bounding box center [167, 298] width 6 height 6
radio input "true"
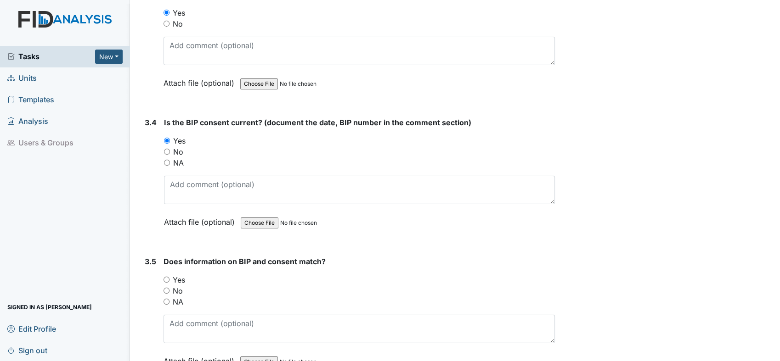
scroll to position [2522, 0]
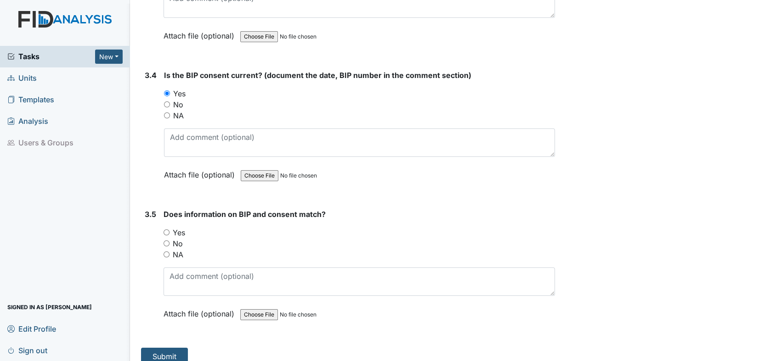
click at [169, 227] on div "Yes" at bounding box center [358, 232] width 391 height 11
click at [168, 230] on input "Yes" at bounding box center [166, 233] width 6 height 6
radio input "true"
click at [180, 348] on button "Submit" at bounding box center [164, 356] width 47 height 17
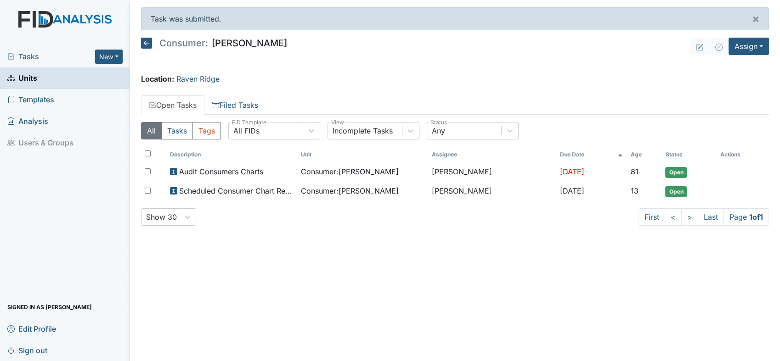
click at [33, 79] on span "Units" at bounding box center [22, 78] width 30 height 14
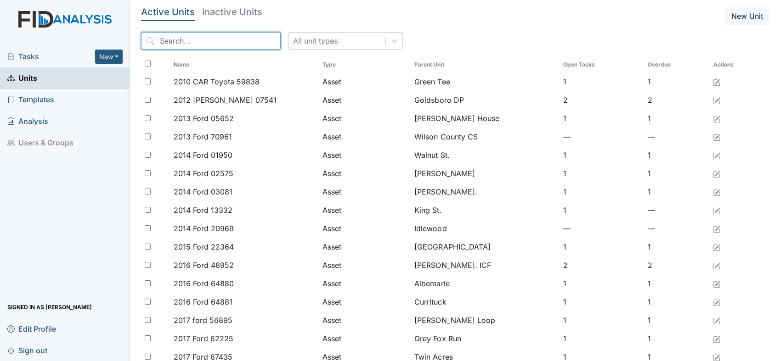
click at [180, 45] on input "search" at bounding box center [211, 40] width 140 height 17
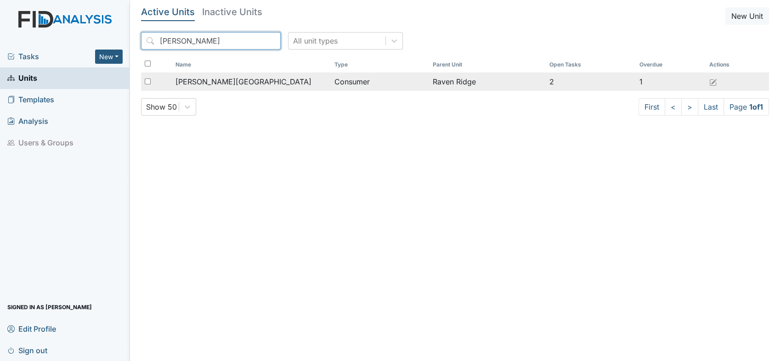
type input "[PERSON_NAME]"
click at [195, 83] on span "[PERSON_NAME][GEOGRAPHIC_DATA]" at bounding box center [243, 81] width 136 height 11
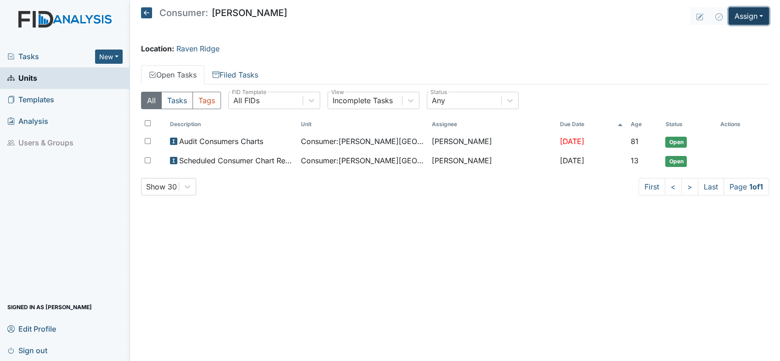
click at [762, 18] on button "Assign" at bounding box center [748, 15] width 40 height 17
click at [745, 47] on link "Assign Inspection" at bounding box center [726, 52] width 83 height 15
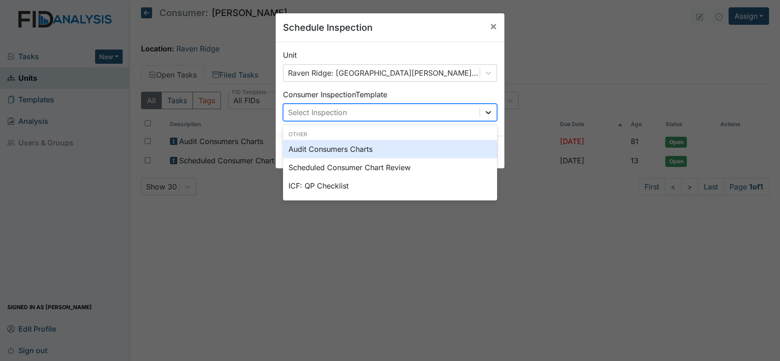
click at [484, 114] on icon at bounding box center [487, 112] width 9 height 9
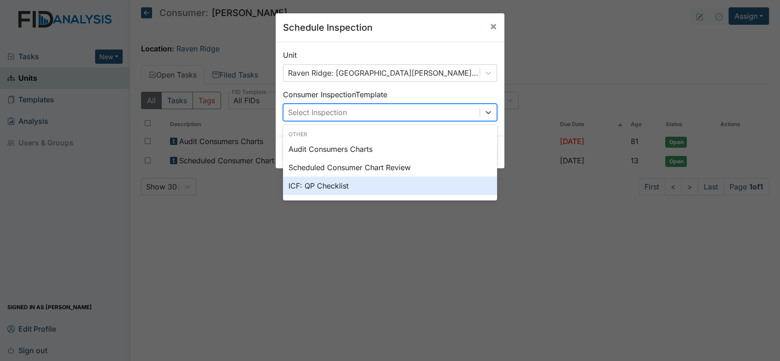
click at [363, 182] on div "ICF: QP Checklist" at bounding box center [390, 186] width 214 height 18
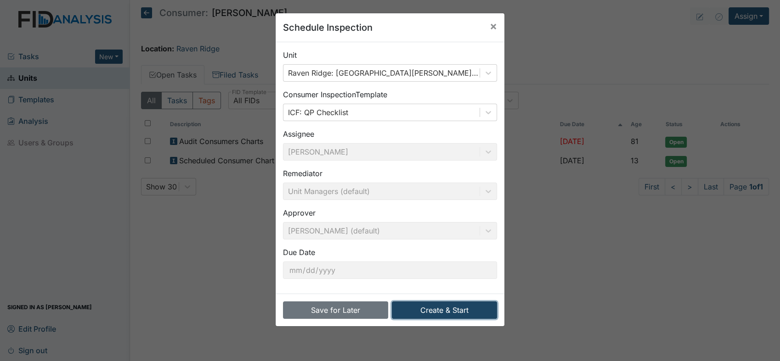
click at [433, 319] on button "Create & Start" at bounding box center [444, 310] width 105 height 17
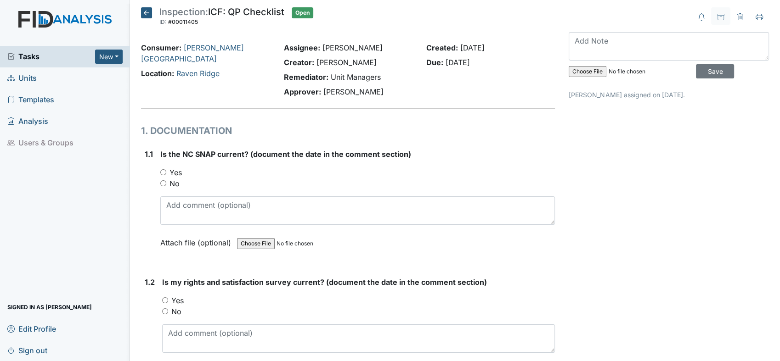
click at [164, 173] on input "Yes" at bounding box center [163, 172] width 6 height 6
radio input "true"
click at [164, 297] on input "Yes" at bounding box center [165, 300] width 6 height 6
radio input "true"
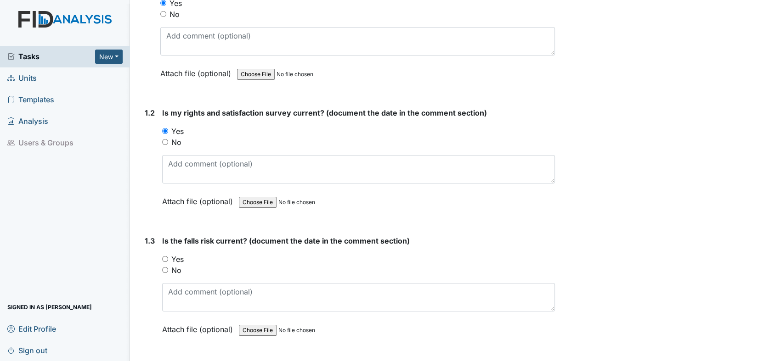
scroll to position [217, 0]
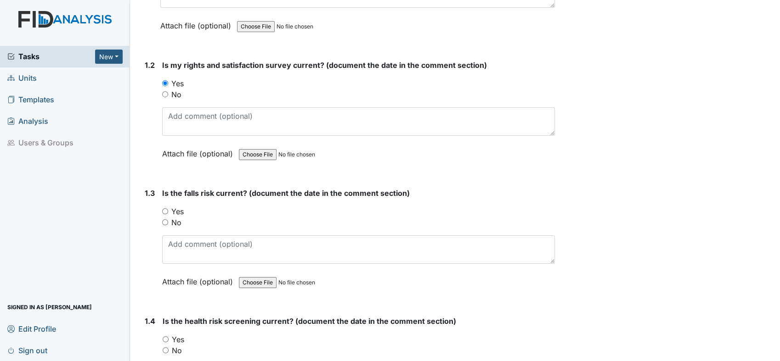
click at [303, 206] on div "Yes" at bounding box center [358, 211] width 393 height 11
click at [166, 210] on input "Yes" at bounding box center [165, 211] width 6 height 6
radio input "true"
click at [165, 337] on input "Yes" at bounding box center [166, 340] width 6 height 6
radio input "true"
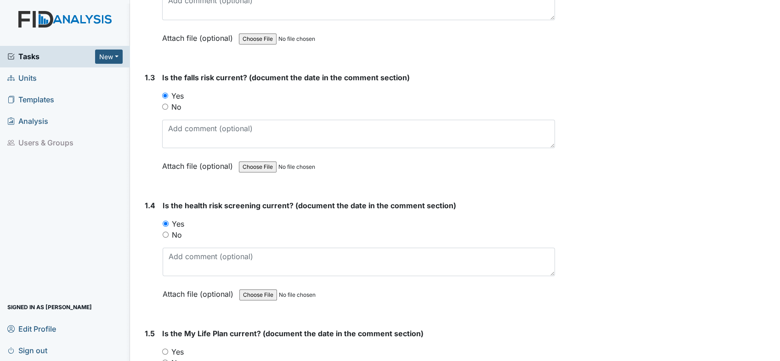
scroll to position [347, 0]
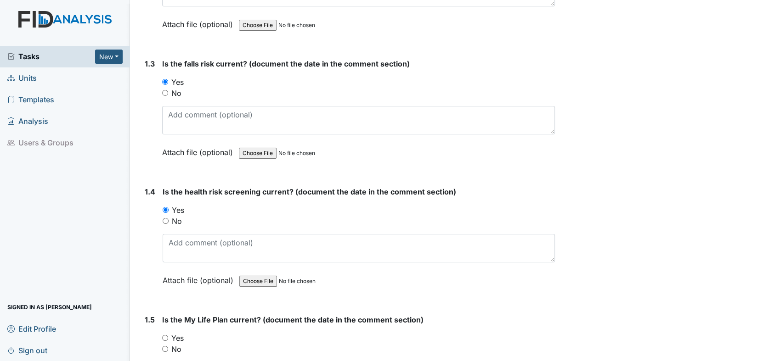
click at [165, 336] on input "Yes" at bounding box center [165, 338] width 6 height 6
radio input "true"
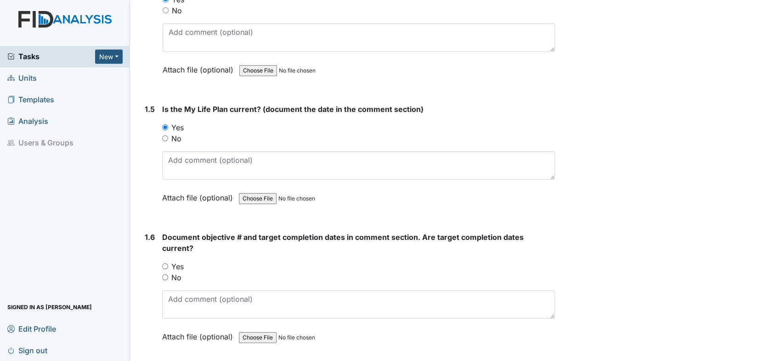
scroll to position [571, 0]
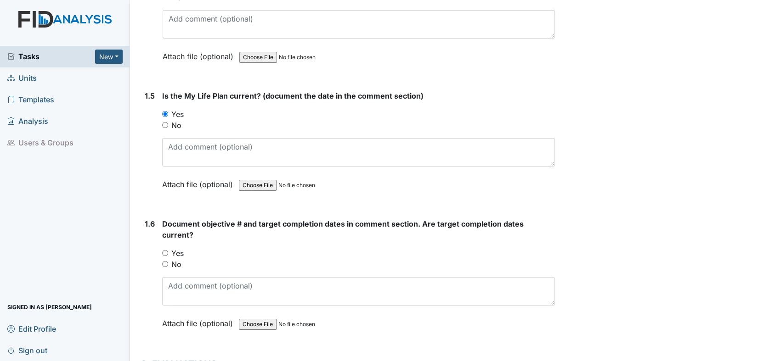
click at [168, 248] on div "Yes" at bounding box center [358, 253] width 393 height 11
click at [165, 250] on input "Yes" at bounding box center [165, 253] width 6 height 6
radio input "true"
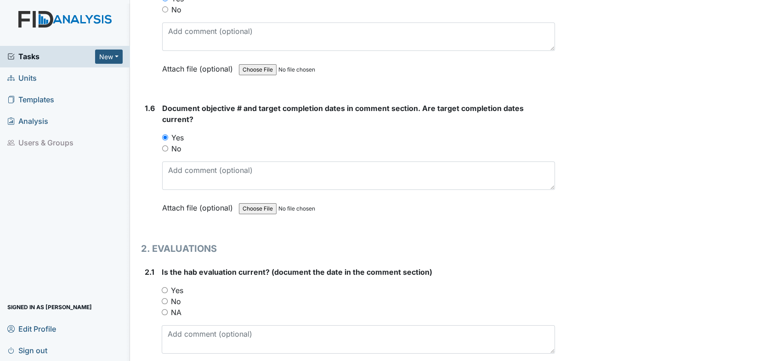
scroll to position [734, 0]
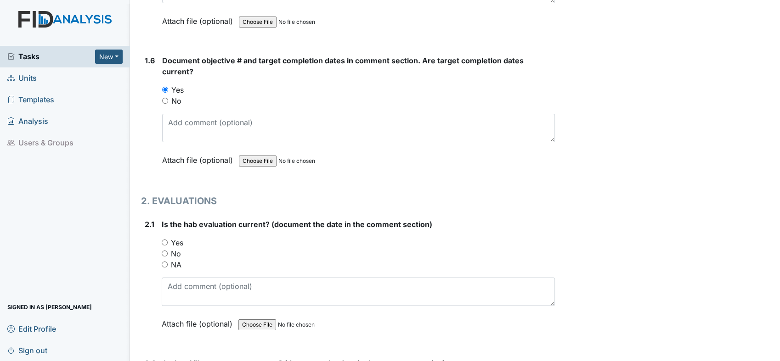
click at [165, 240] on input "Yes" at bounding box center [165, 243] width 6 height 6
radio input "true"
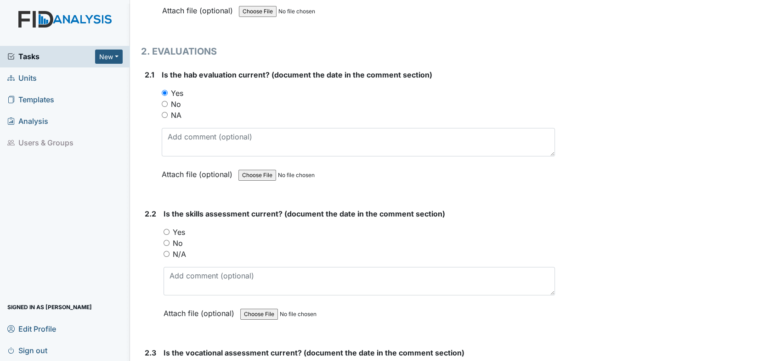
scroll to position [897, 0]
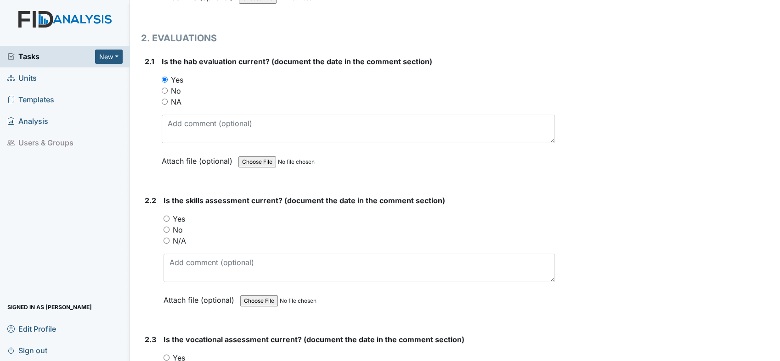
click at [165, 216] on input "Yes" at bounding box center [166, 219] width 6 height 6
radio input "true"
click at [165, 355] on input "Yes" at bounding box center [166, 358] width 6 height 6
radio input "true"
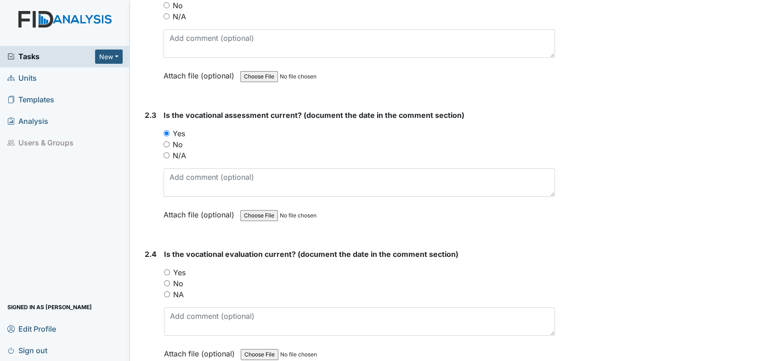
scroll to position [1156, 0]
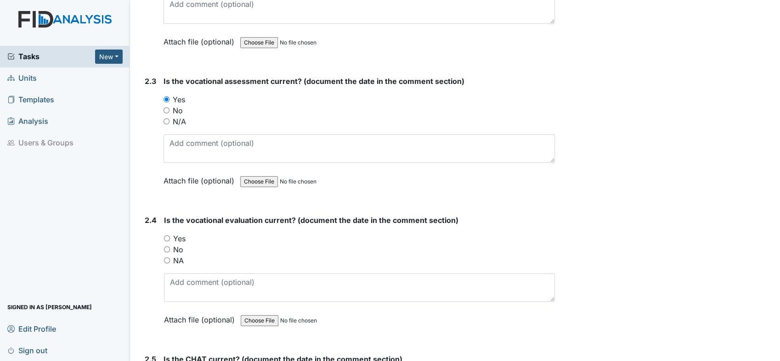
click at [167, 236] on input "Yes" at bounding box center [167, 239] width 6 height 6
radio input "true"
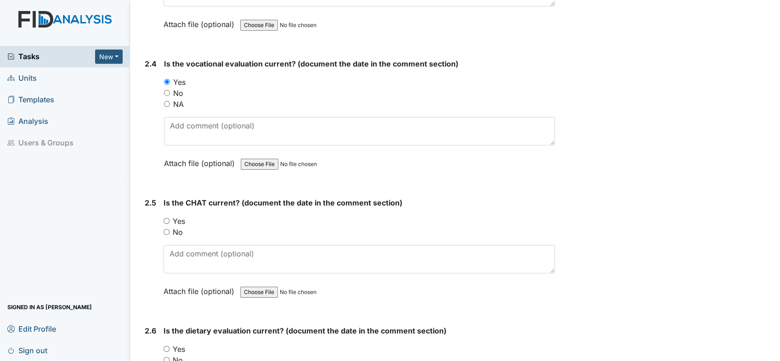
scroll to position [1339, 0]
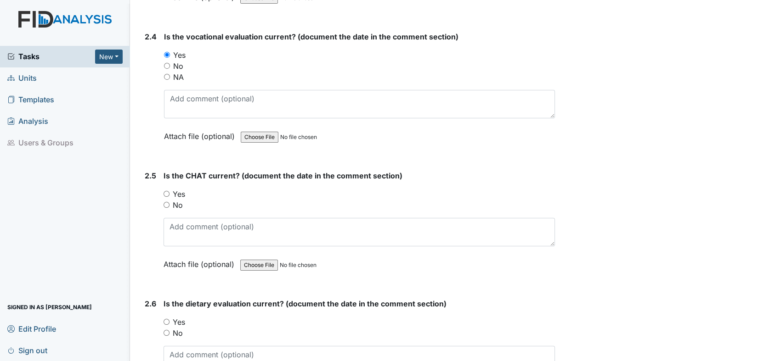
click at [166, 191] on input "Yes" at bounding box center [166, 194] width 6 height 6
radio input "true"
click at [169, 317] on div "Yes" at bounding box center [358, 322] width 391 height 11
click at [166, 319] on input "Yes" at bounding box center [166, 322] width 6 height 6
radio input "true"
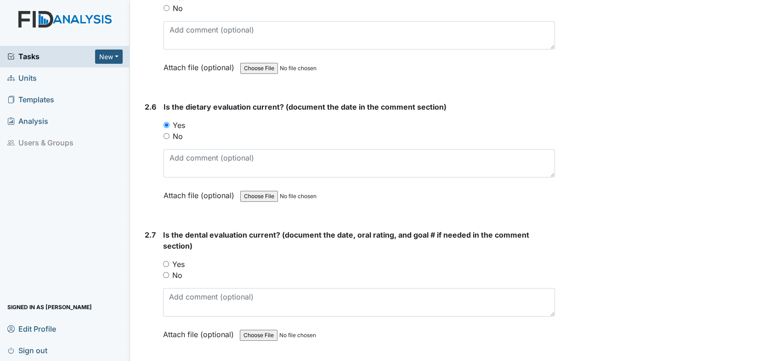
scroll to position [1564, 0]
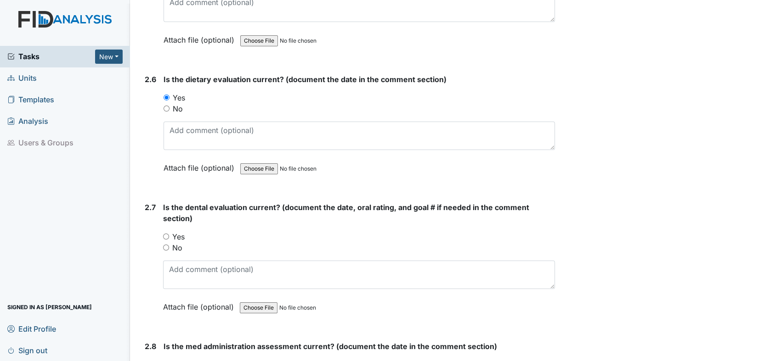
click at [167, 234] on input "Yes" at bounding box center [166, 237] width 6 height 6
radio input "true"
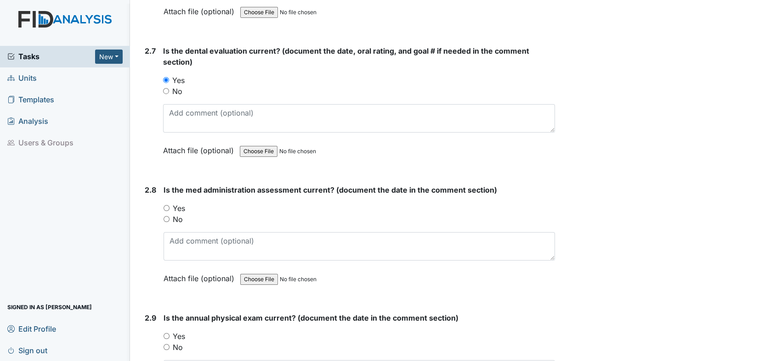
scroll to position [1767, 0]
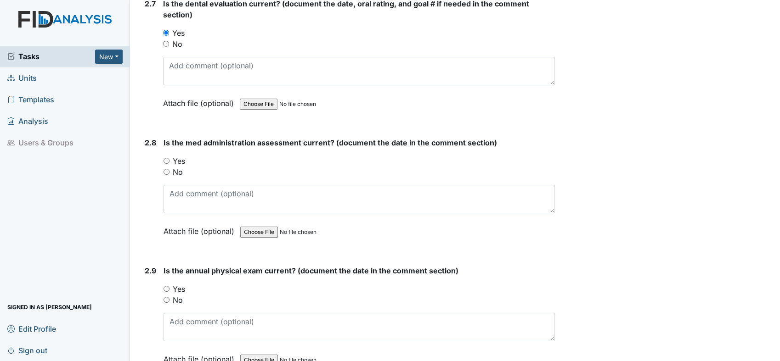
click at [165, 158] on input "Yes" at bounding box center [166, 161] width 6 height 6
radio input "true"
click at [165, 284] on div "Yes" at bounding box center [358, 289] width 391 height 11
click at [167, 284] on div "Yes" at bounding box center [358, 289] width 391 height 11
click at [167, 286] on input "Yes" at bounding box center [166, 289] width 6 height 6
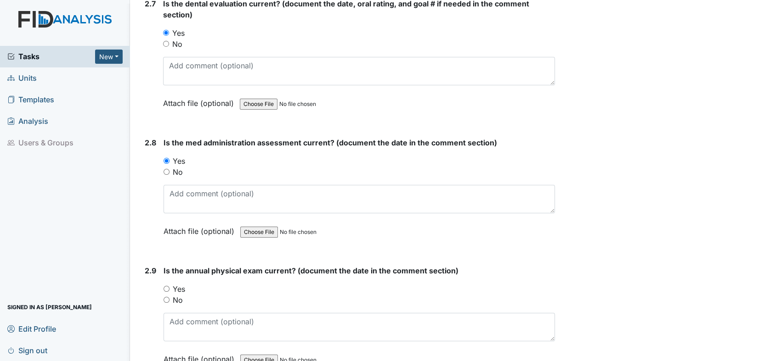
radio input "true"
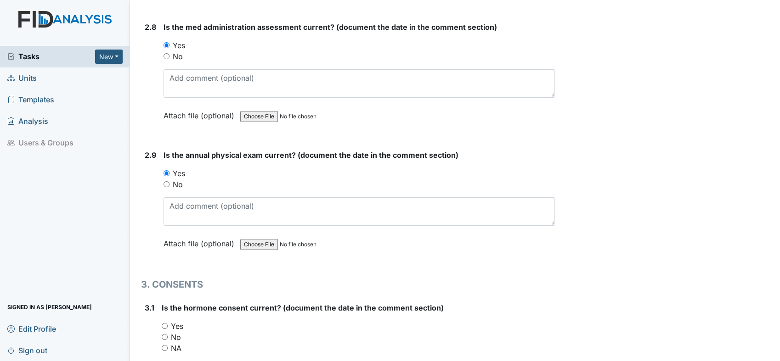
scroll to position [1924, 0]
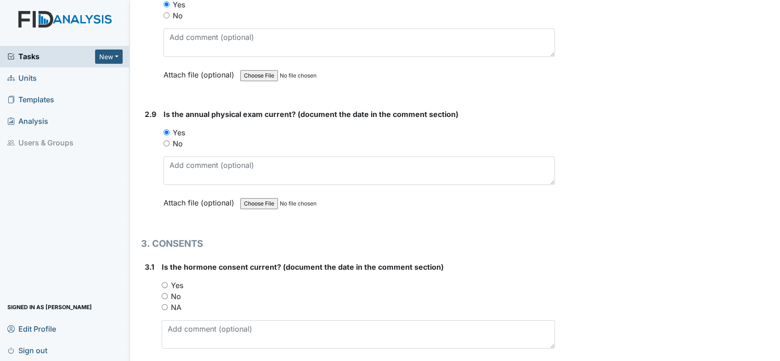
click at [163, 304] on input "NA" at bounding box center [165, 307] width 6 height 6
radio input "true"
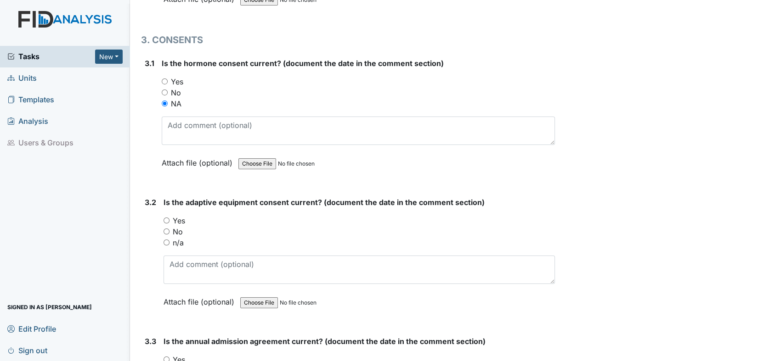
scroll to position [2182, 0]
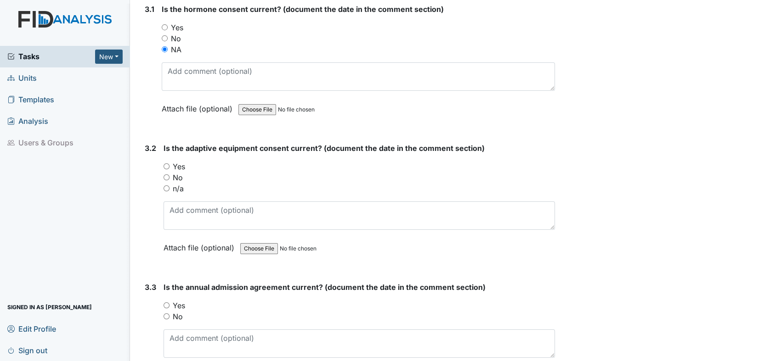
click at [165, 185] on input "n/a" at bounding box center [166, 188] width 6 height 6
radio input "true"
click at [168, 303] on input "Yes" at bounding box center [166, 306] width 6 height 6
radio input "true"
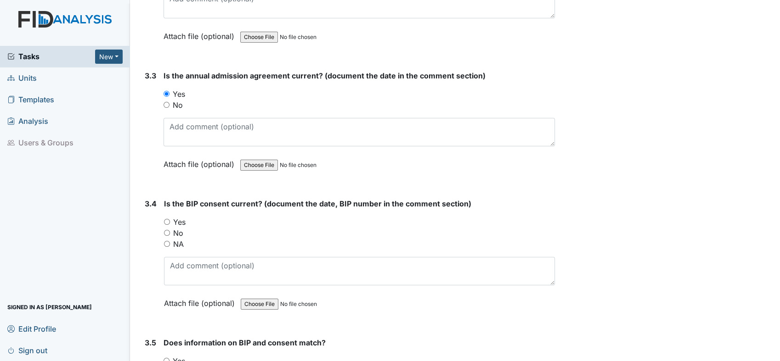
scroll to position [2407, 0]
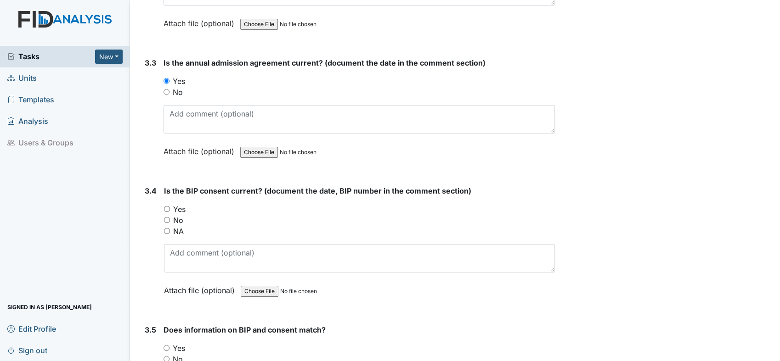
click at [164, 206] on input "Yes" at bounding box center [167, 209] width 6 height 6
radio input "true"
click at [166, 345] on input "Yes" at bounding box center [166, 348] width 6 height 6
radio input "true"
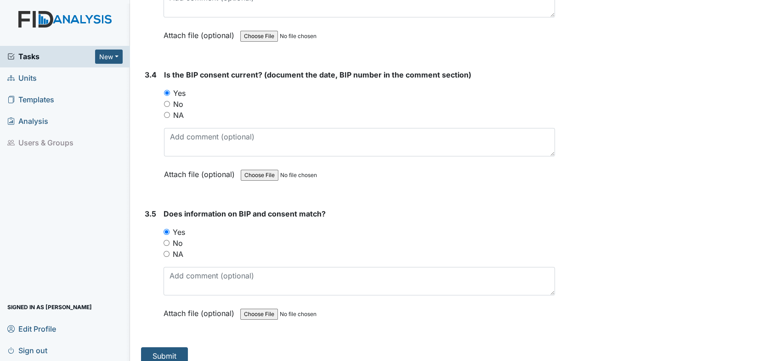
scroll to position [2524, 0]
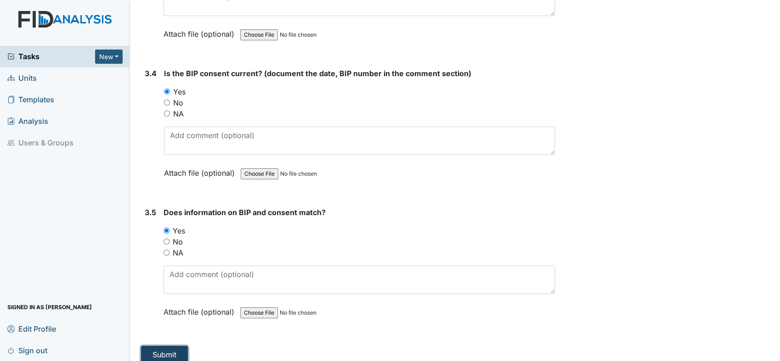
click at [158, 347] on button "Submit" at bounding box center [164, 354] width 47 height 17
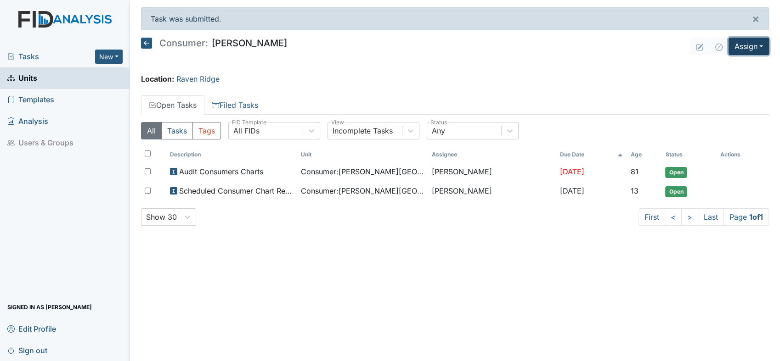
click at [762, 46] on button "Assign" at bounding box center [748, 46] width 40 height 17
click at [735, 80] on link "Assign Inspection" at bounding box center [726, 82] width 83 height 15
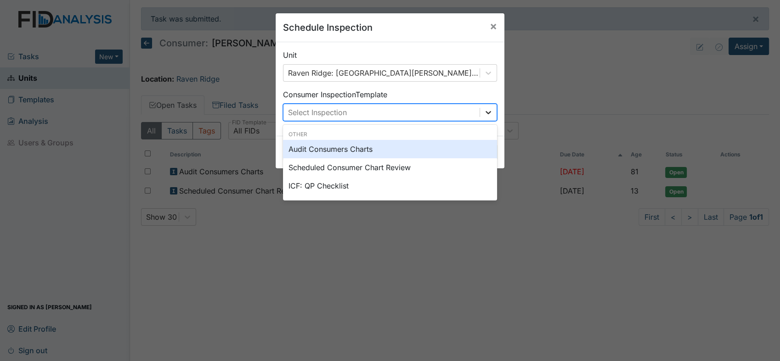
click at [485, 112] on icon at bounding box center [488, 112] width 6 height 3
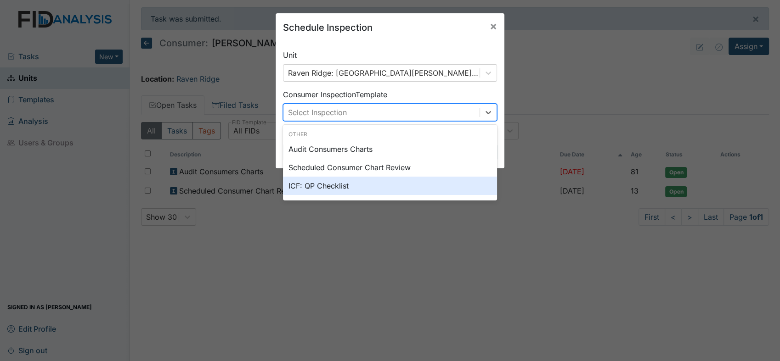
click at [363, 183] on div "ICF: QP Checklist" at bounding box center [390, 186] width 214 height 18
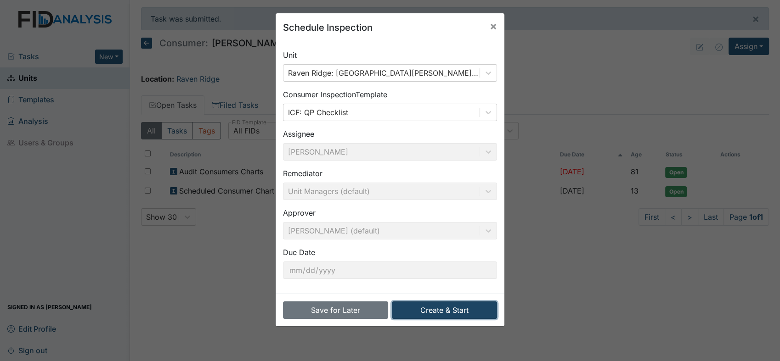
click at [440, 309] on button "Create & Start" at bounding box center [444, 310] width 105 height 17
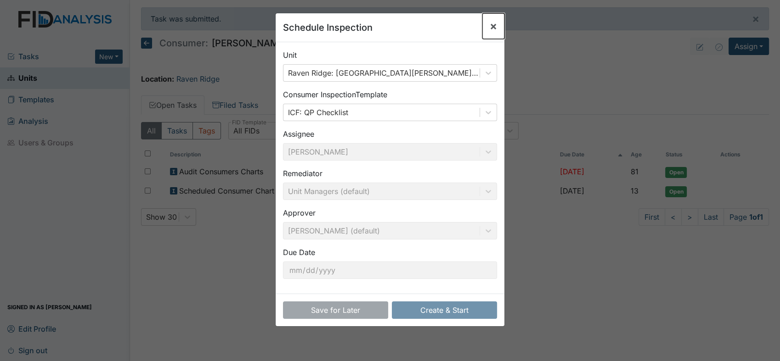
click at [489, 24] on span "×" at bounding box center [492, 25] width 7 height 13
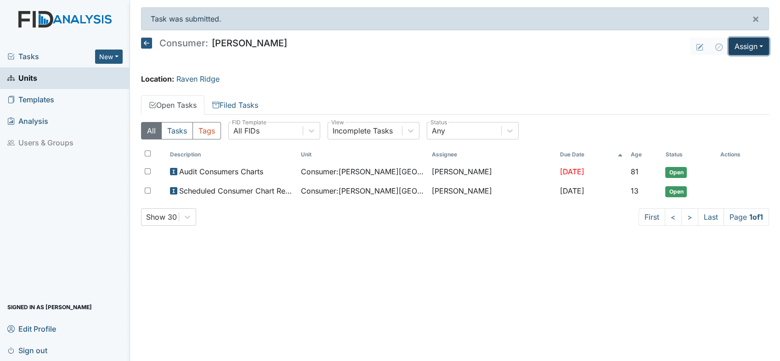
click at [758, 46] on button "Assign" at bounding box center [748, 46] width 40 height 17
click at [37, 77] on link "Units" at bounding box center [65, 78] width 130 height 22
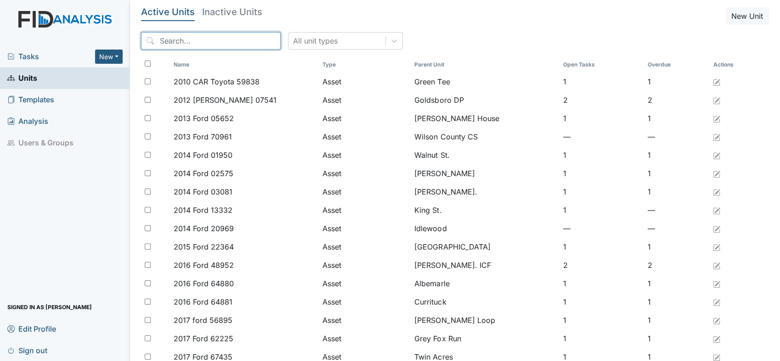
click at [181, 43] on input "search" at bounding box center [211, 40] width 140 height 17
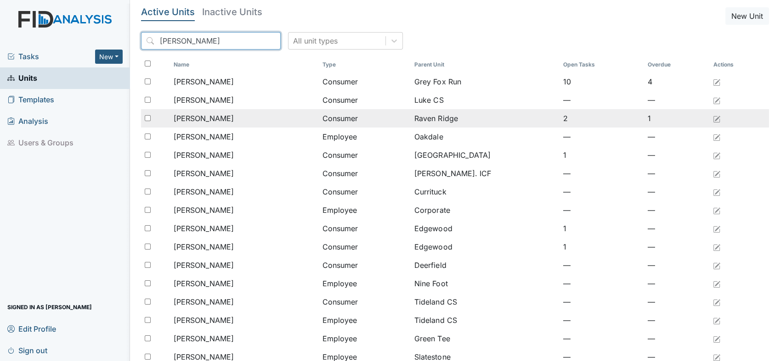
type input "[PERSON_NAME]"
click at [201, 118] on span "[PERSON_NAME]" at bounding box center [204, 118] width 60 height 11
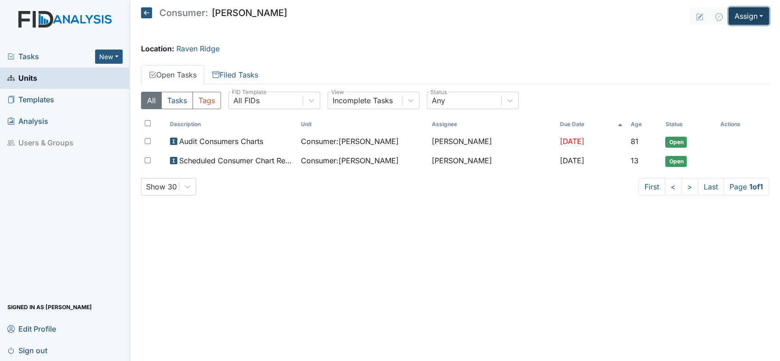
click at [760, 15] on button "Assign" at bounding box center [748, 15] width 40 height 17
click at [737, 53] on link "Assign Inspection" at bounding box center [726, 52] width 83 height 15
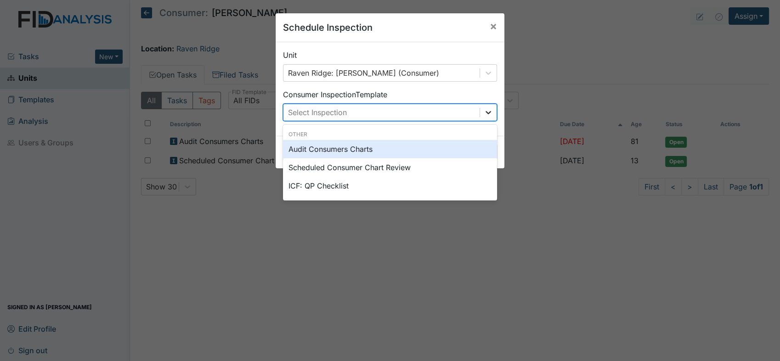
click at [487, 113] on icon at bounding box center [487, 112] width 9 height 9
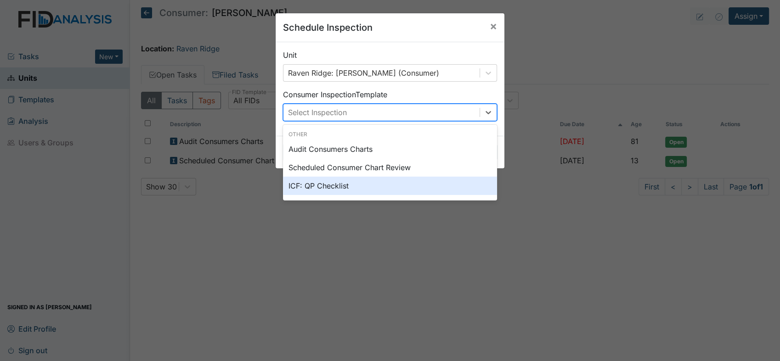
click at [356, 184] on div "ICF: QP Checklist" at bounding box center [390, 186] width 214 height 18
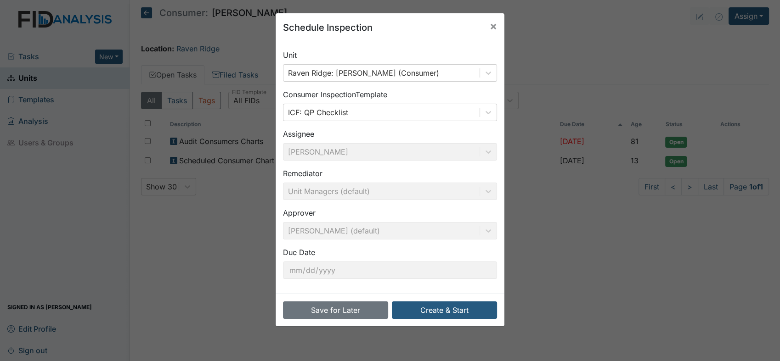
click at [411, 320] on div "Save for Later Create & Start" at bounding box center [389, 310] width 229 height 33
click at [416, 310] on button "Create & Start" at bounding box center [444, 310] width 105 height 17
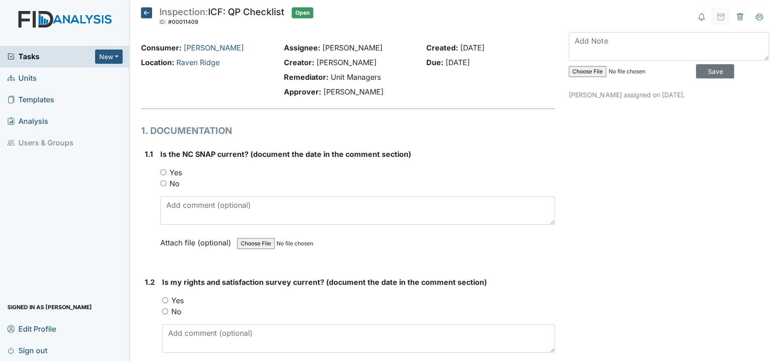
click at [163, 173] on input "Yes" at bounding box center [163, 172] width 6 height 6
radio input "true"
click at [165, 299] on input "Yes" at bounding box center [165, 300] width 6 height 6
radio input "true"
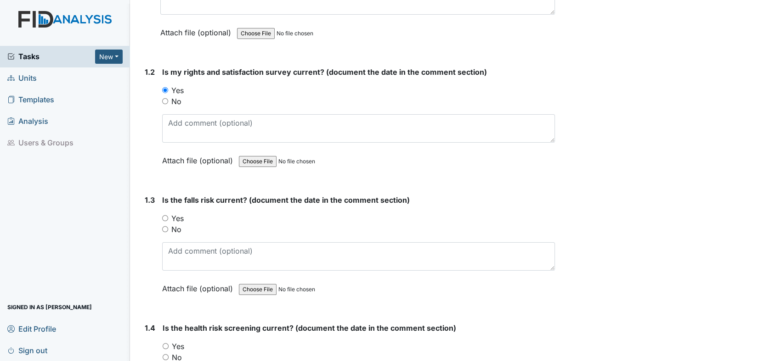
scroll to position [258, 0]
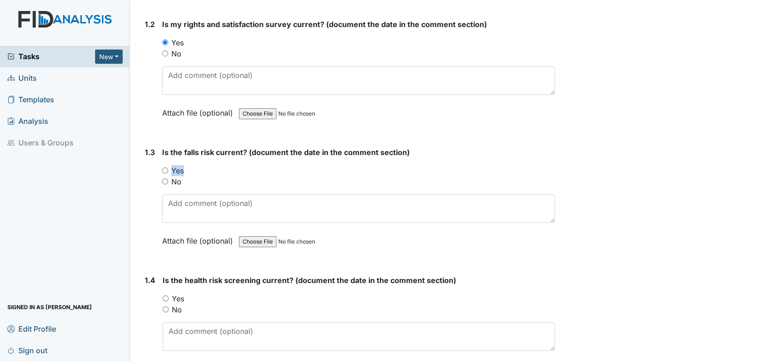
drag, startPoint x: 165, startPoint y: 175, endPoint x: 165, endPoint y: 170, distance: 5.0
click at [165, 170] on div "You must select one of the below options. Yes No" at bounding box center [358, 176] width 393 height 22
click at [163, 170] on input "Yes" at bounding box center [165, 171] width 6 height 6
radio input "true"
click at [166, 296] on input "Yes" at bounding box center [166, 299] width 6 height 6
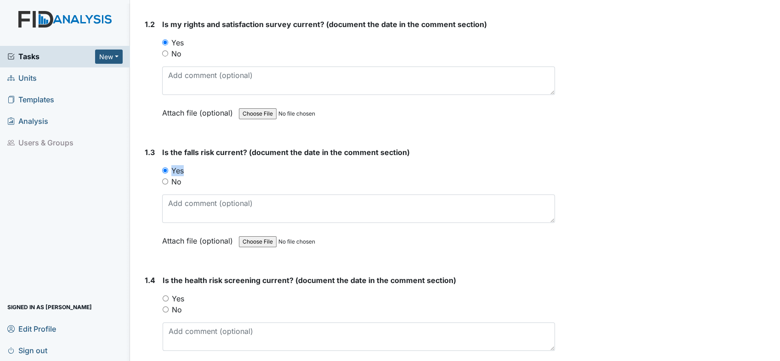
radio input "true"
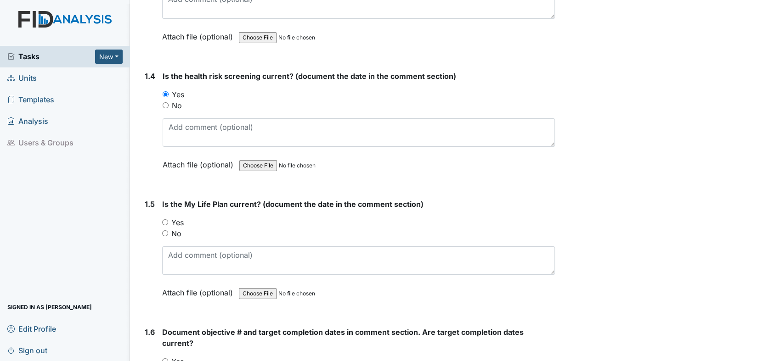
scroll to position [482, 0]
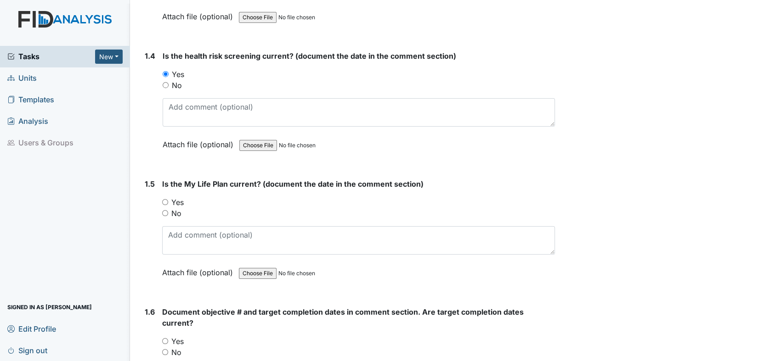
click at [159, 197] on div "1.5 Is the My Life Plan current? (document the date in the comment section) You…" at bounding box center [348, 235] width 414 height 113
click at [166, 200] on input "Yes" at bounding box center [165, 202] width 6 height 6
radio input "true"
click at [162, 347] on div "No" at bounding box center [358, 352] width 393 height 11
click at [163, 342] on div "Yes" at bounding box center [358, 341] width 393 height 11
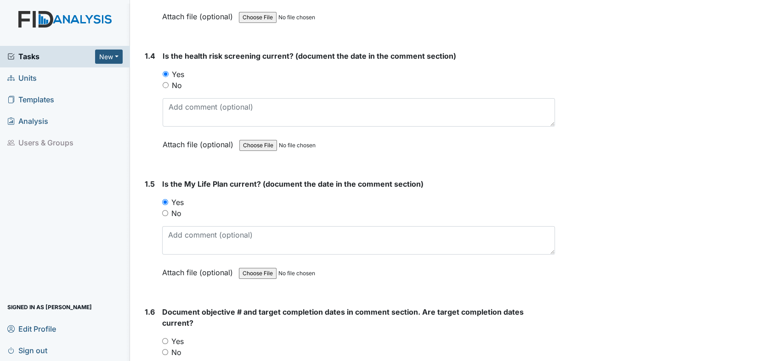
click at [164, 338] on input "Yes" at bounding box center [165, 341] width 6 height 6
radio input "true"
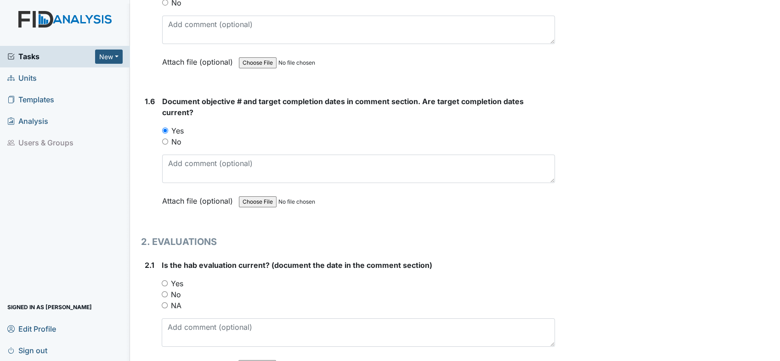
scroll to position [761, 0]
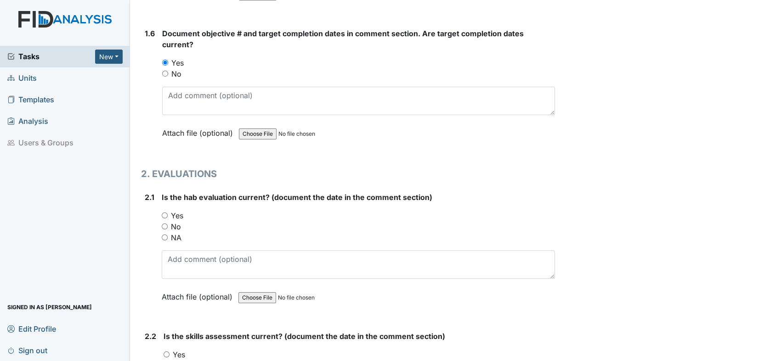
click at [165, 213] on input "Yes" at bounding box center [165, 216] width 6 height 6
radio input "true"
click at [165, 352] on input "Yes" at bounding box center [166, 355] width 6 height 6
radio input "true"
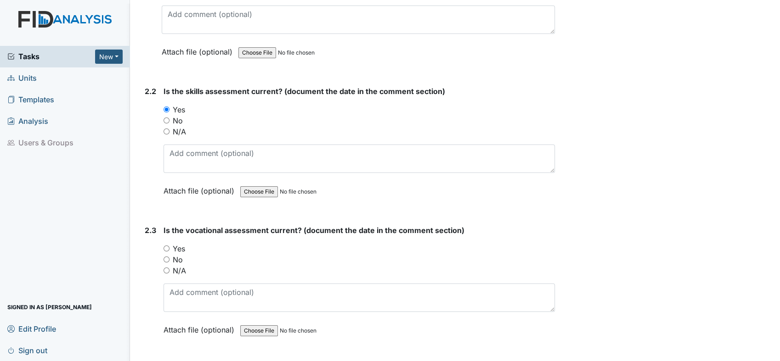
scroll to position [1013, 0]
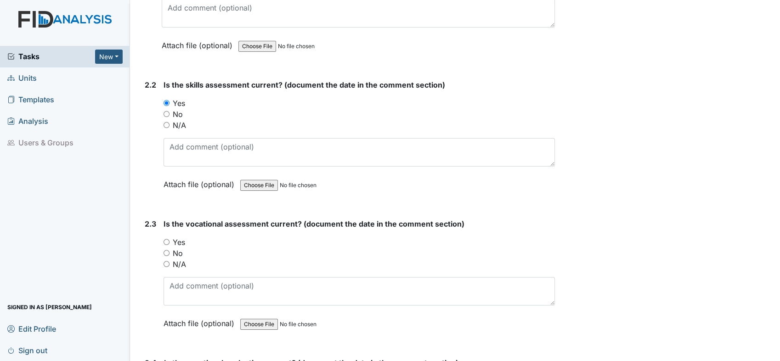
click at [167, 239] on input "Yes" at bounding box center [166, 242] width 6 height 6
radio input "true"
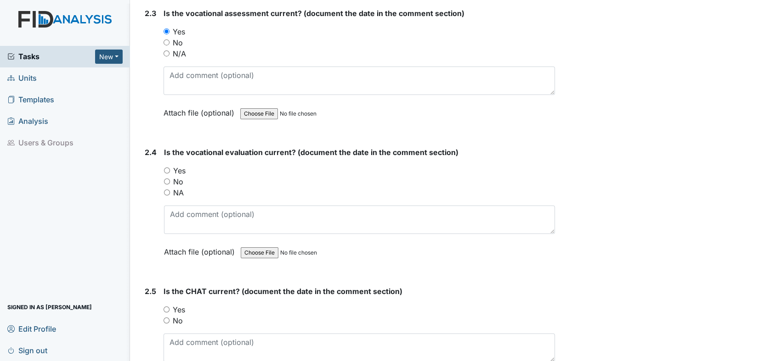
scroll to position [1237, 0]
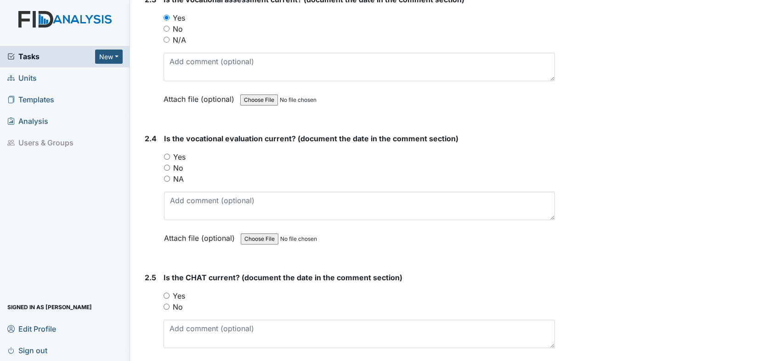
click at [167, 154] on input "Yes" at bounding box center [167, 157] width 6 height 6
radio input "true"
click at [168, 293] on input "Yes" at bounding box center [166, 296] width 6 height 6
radio input "true"
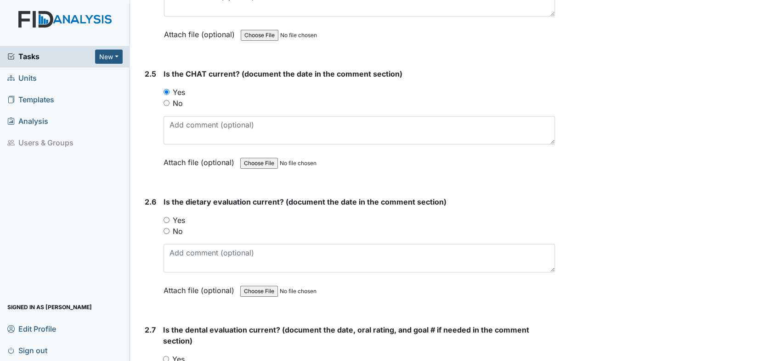
scroll to position [1455, 0]
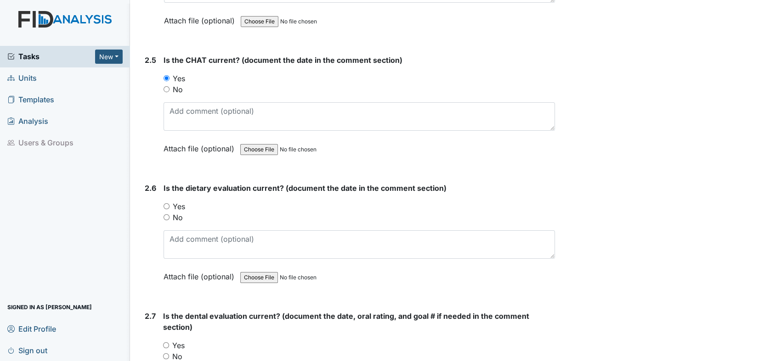
click at [167, 203] on input "Yes" at bounding box center [166, 206] width 6 height 6
radio input "true"
click at [168, 342] on input "Yes" at bounding box center [166, 345] width 6 height 6
radio input "true"
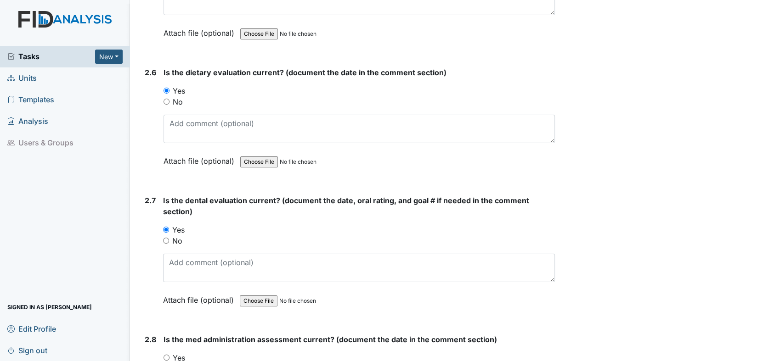
scroll to position [1659, 0]
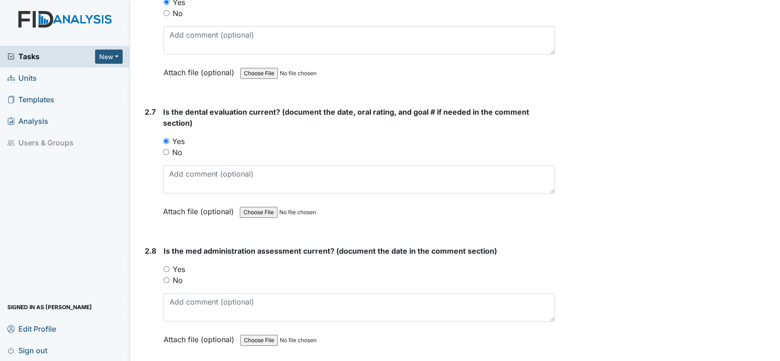
click at [167, 266] on input "Yes" at bounding box center [166, 269] width 6 height 6
radio input "true"
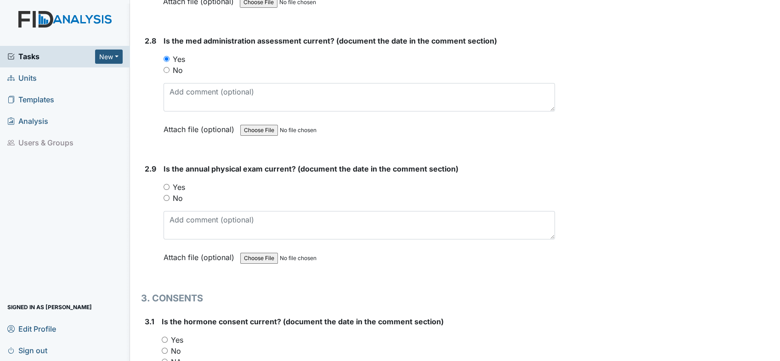
scroll to position [1877, 0]
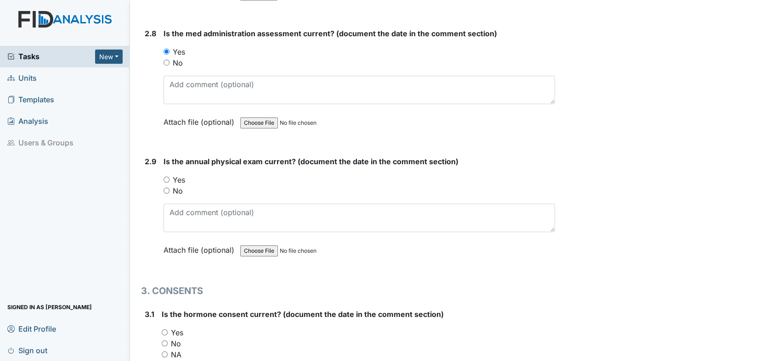
click at [166, 177] on input "Yes" at bounding box center [166, 180] width 6 height 6
radio input "true"
click at [165, 330] on input "Yes" at bounding box center [165, 333] width 6 height 6
radio input "true"
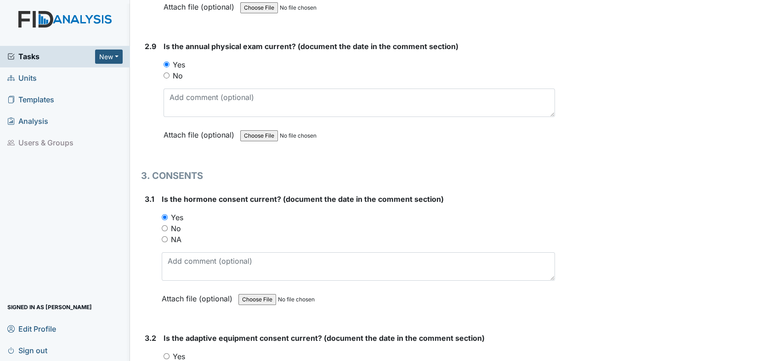
scroll to position [2080, 0]
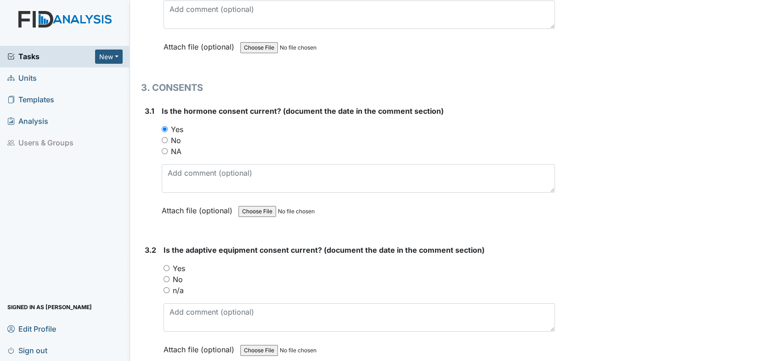
click at [168, 265] on input "Yes" at bounding box center [166, 268] width 6 height 6
radio input "true"
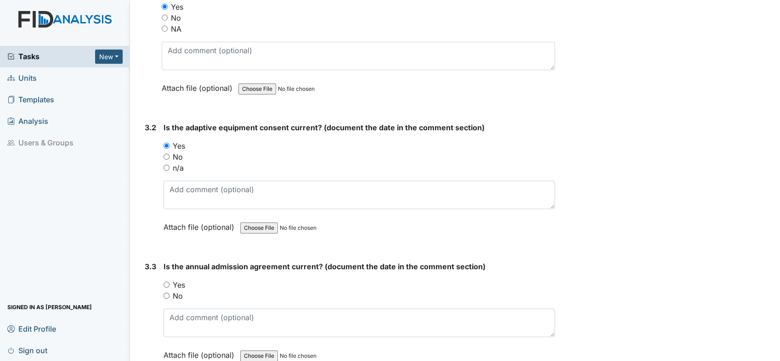
scroll to position [2223, 0]
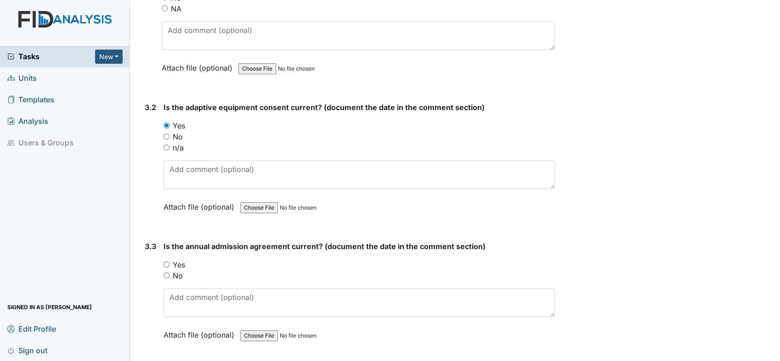
click at [165, 262] on input "Yes" at bounding box center [166, 265] width 6 height 6
radio input "true"
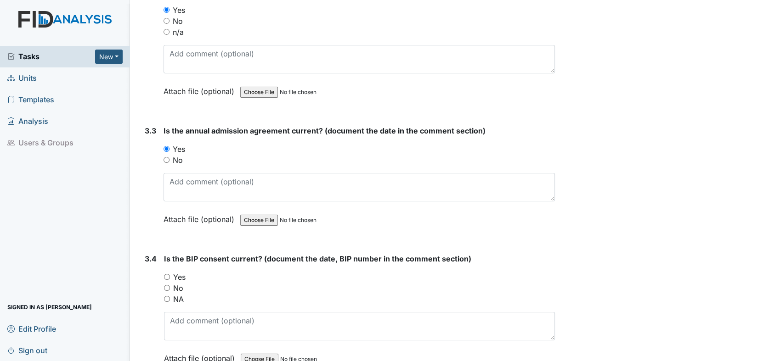
scroll to position [2359, 0]
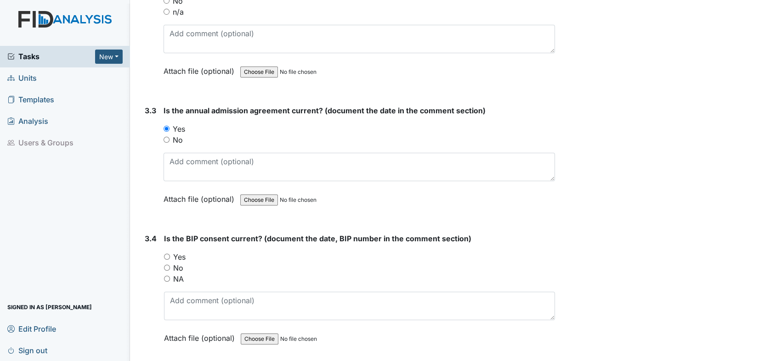
click at [166, 254] on input "Yes" at bounding box center [167, 257] width 6 height 6
radio input "true"
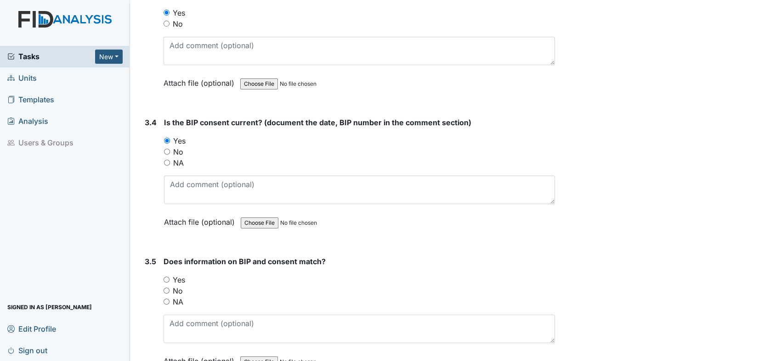
scroll to position [2524, 0]
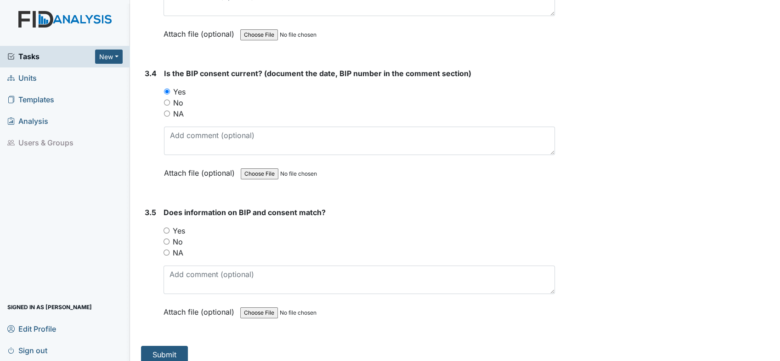
click at [166, 228] on input "Yes" at bounding box center [166, 231] width 6 height 6
radio input "true"
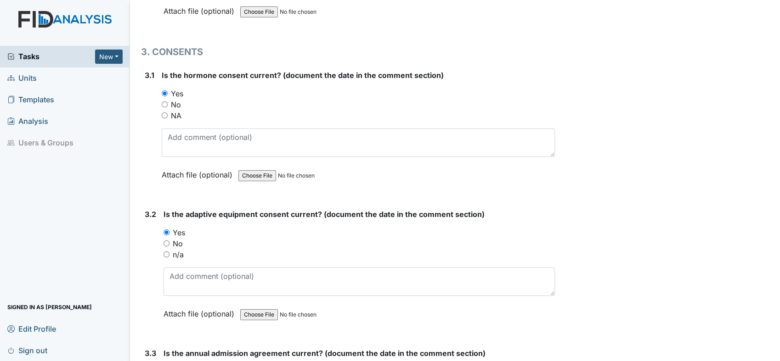
scroll to position [2082, 0]
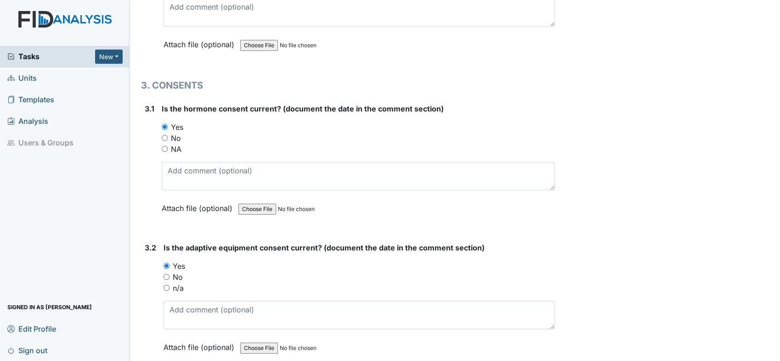
click at [165, 146] on input "NA" at bounding box center [165, 149] width 6 height 6
radio input "true"
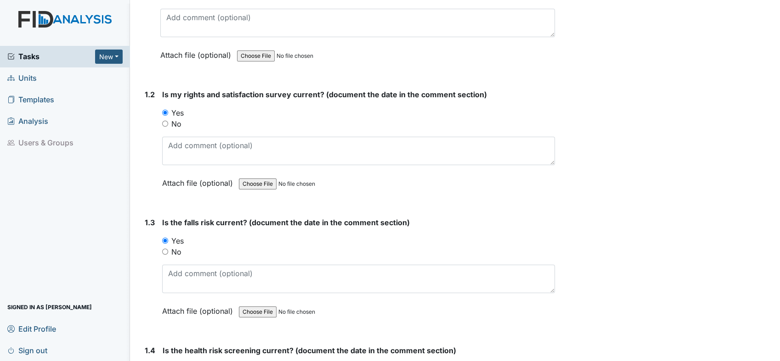
scroll to position [0, 0]
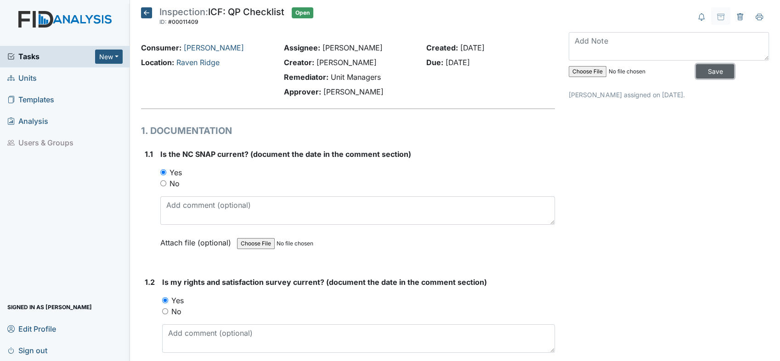
click at [710, 70] on input "Save" at bounding box center [715, 71] width 38 height 14
click at [711, 71] on input "Save" at bounding box center [715, 71] width 38 height 14
click at [702, 73] on input "Save" at bounding box center [715, 71] width 38 height 14
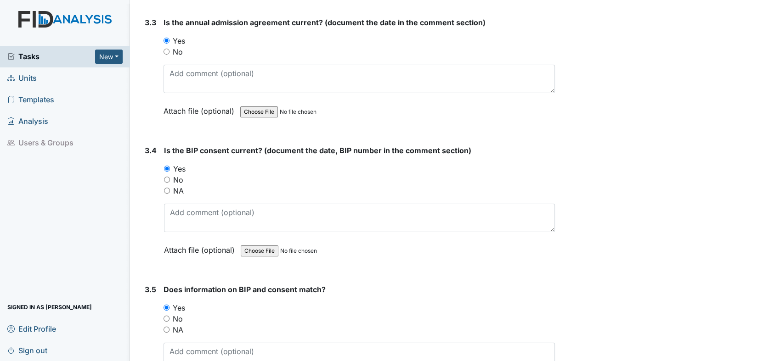
scroll to position [2524, 0]
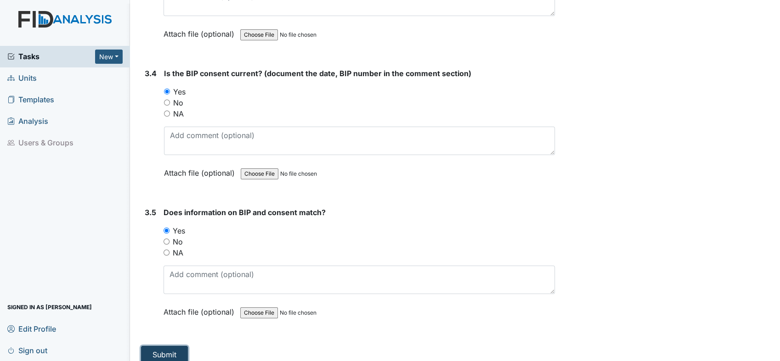
click at [160, 346] on button "Submit" at bounding box center [164, 354] width 47 height 17
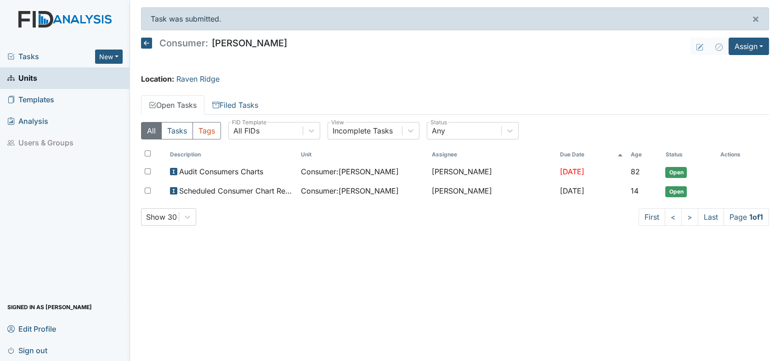
click at [279, 252] on main "Task was submitted. × Consumer: William Long Assign Assign Form Assign Inspecti…" at bounding box center [455, 180] width 650 height 361
click at [31, 78] on span "Units" at bounding box center [22, 78] width 30 height 14
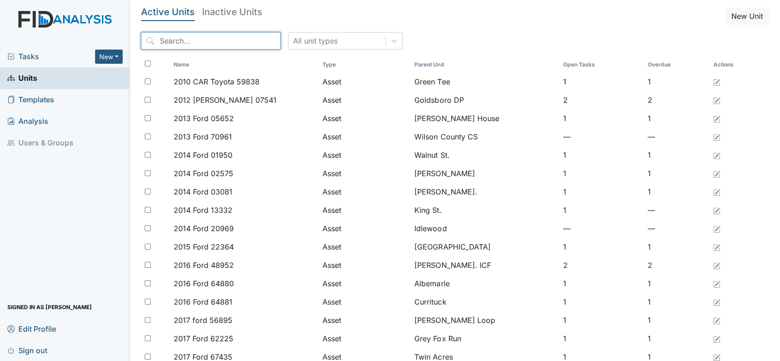
click at [166, 49] on input "search" at bounding box center [211, 40] width 140 height 17
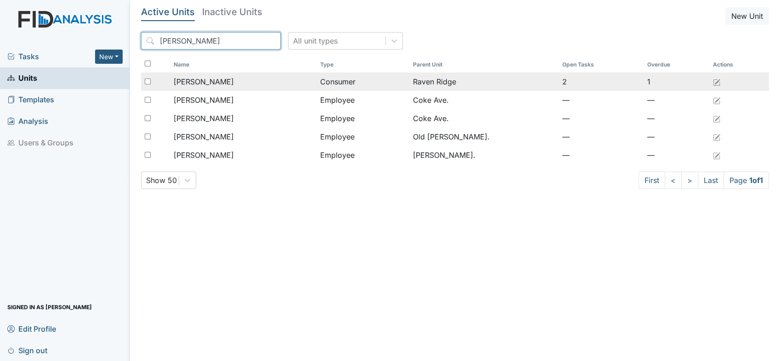
type input "[PERSON_NAME]"
click at [187, 81] on span "[PERSON_NAME]" at bounding box center [204, 81] width 60 height 11
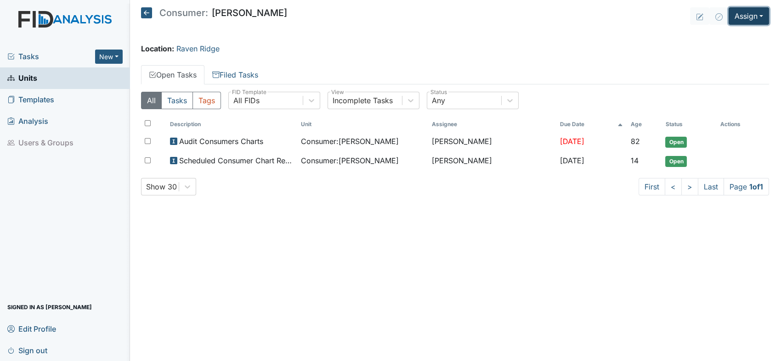
click at [758, 18] on button "Assign" at bounding box center [748, 15] width 40 height 17
click at [744, 50] on link "Assign Inspection" at bounding box center [726, 52] width 83 height 15
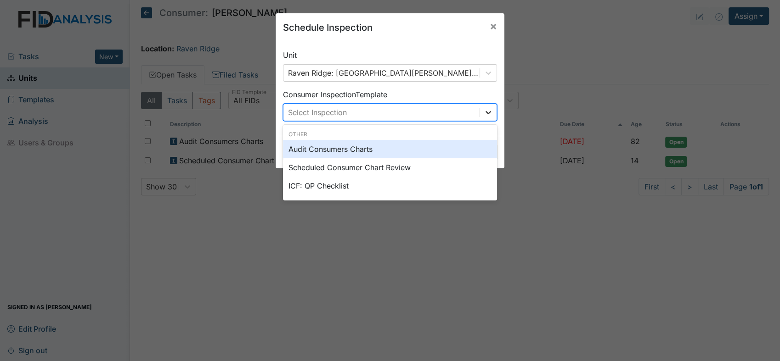
click at [483, 116] on icon at bounding box center [487, 112] width 9 height 9
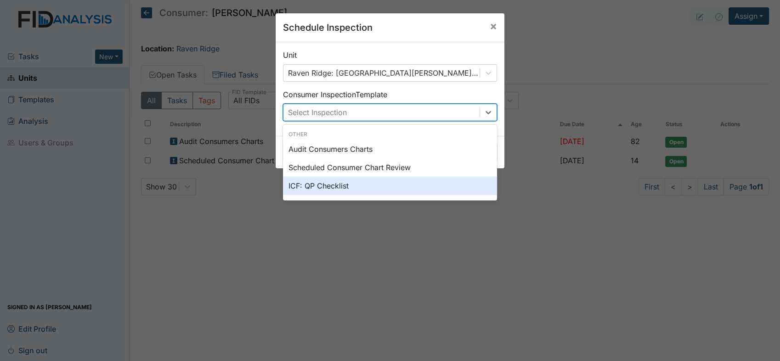
click at [338, 184] on div "ICF: QP Checklist" at bounding box center [390, 186] width 214 height 18
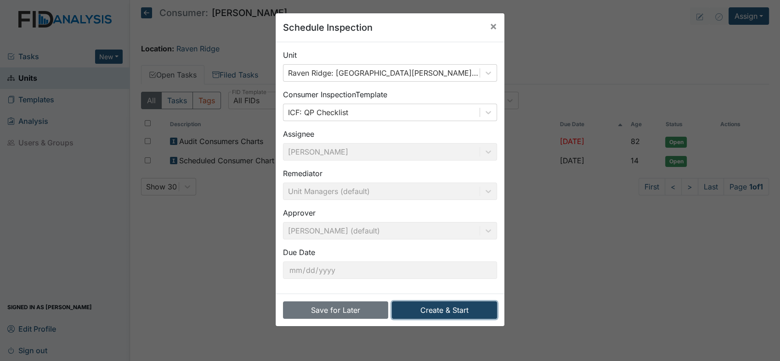
click at [408, 306] on button "Create & Start" at bounding box center [444, 310] width 105 height 17
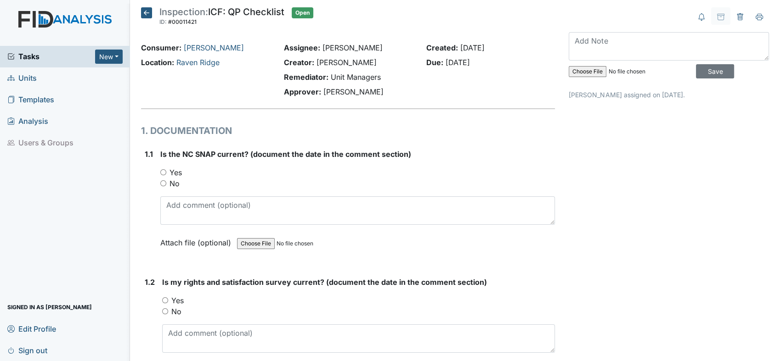
click at [165, 174] on input "Yes" at bounding box center [163, 172] width 6 height 6
radio input "true"
click at [163, 299] on input "Yes" at bounding box center [165, 300] width 6 height 6
radio input "true"
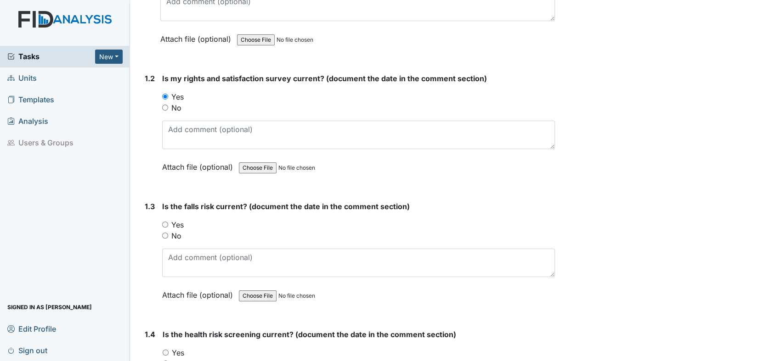
scroll to position [210, 0]
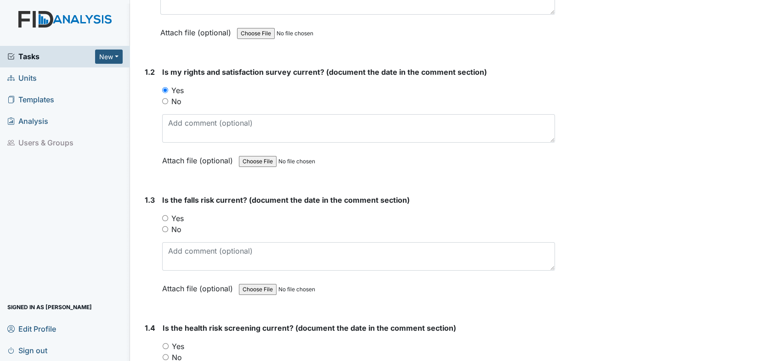
click at [164, 215] on input "Yes" at bounding box center [165, 218] width 6 height 6
radio input "true"
click at [163, 343] on input "Yes" at bounding box center [166, 346] width 6 height 6
radio input "true"
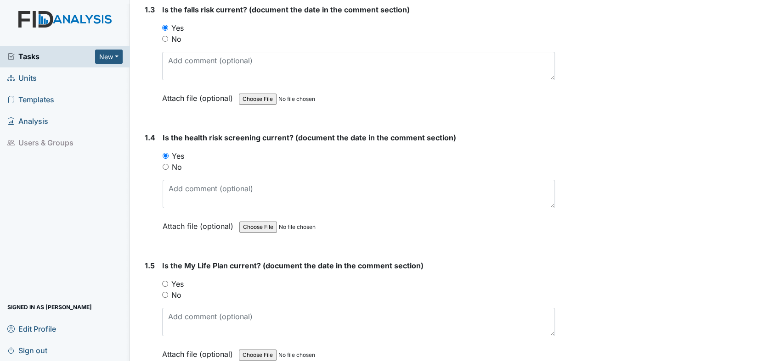
scroll to position [421, 0]
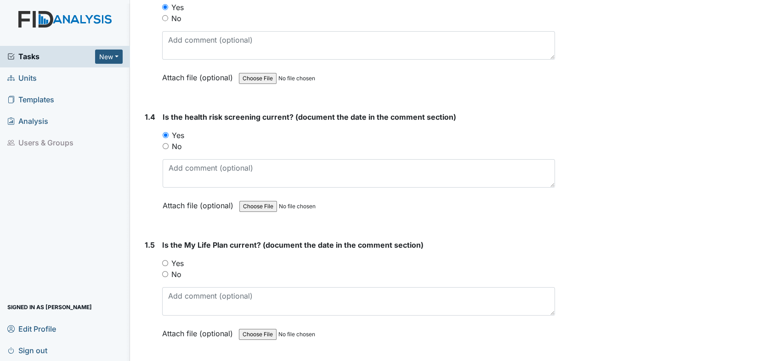
click at [165, 260] on input "Yes" at bounding box center [165, 263] width 6 height 6
radio input "true"
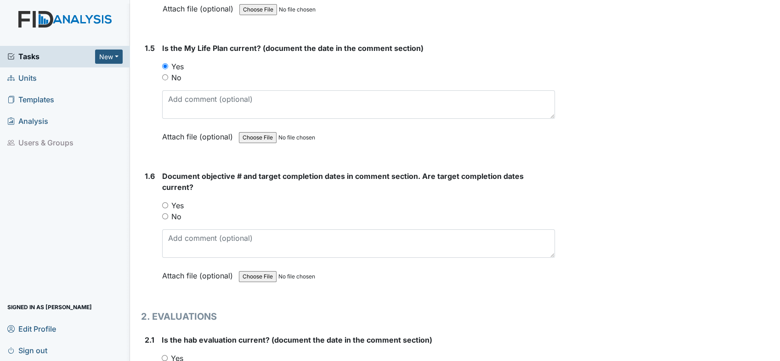
scroll to position [625, 0]
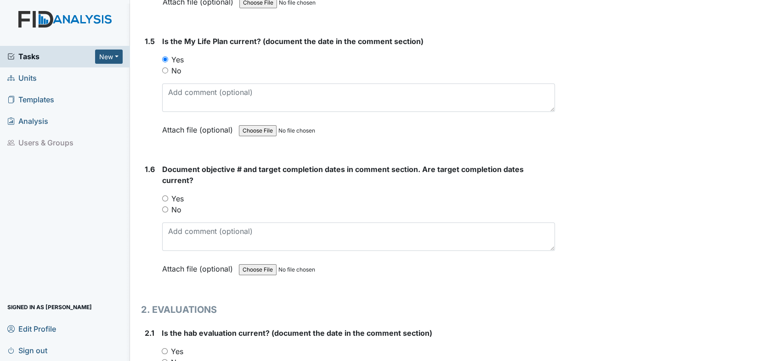
click at [160, 202] on div "1.6 Document objective # and target completion dates in comment section. Are ta…" at bounding box center [348, 226] width 414 height 124
click at [164, 196] on input "Yes" at bounding box center [165, 199] width 6 height 6
radio input "true"
click at [164, 352] on div "Yes" at bounding box center [358, 351] width 393 height 11
click at [163, 348] on input "Yes" at bounding box center [165, 351] width 6 height 6
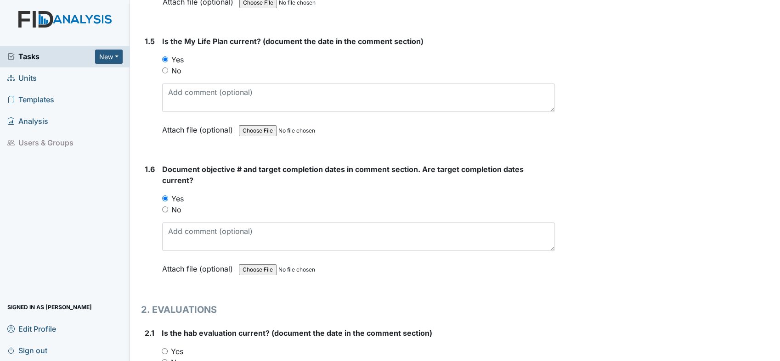
radio input "true"
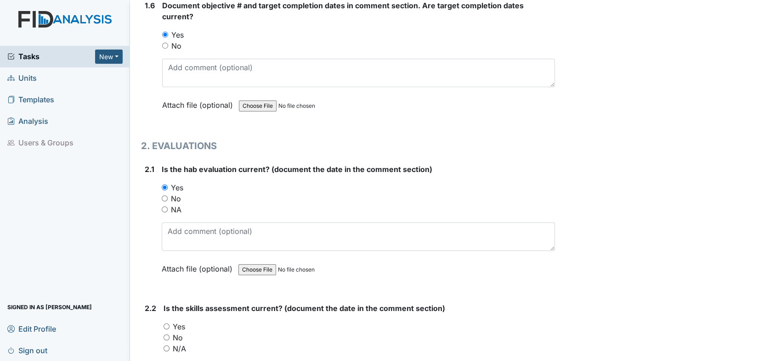
scroll to position [836, 0]
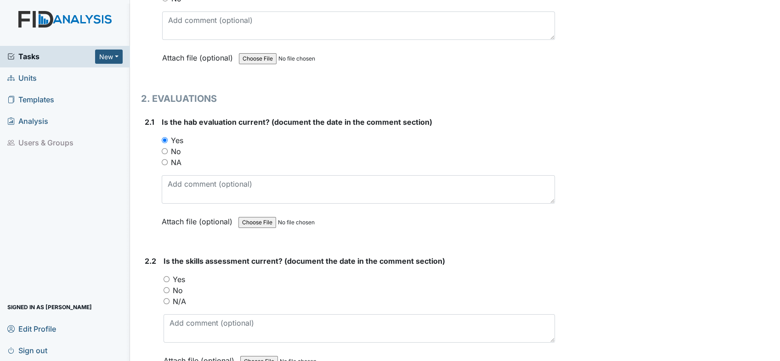
click at [167, 276] on input "Yes" at bounding box center [166, 279] width 6 height 6
radio input "true"
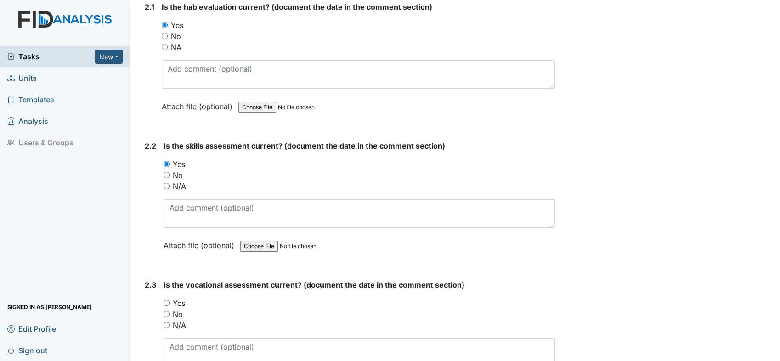
scroll to position [986, 0]
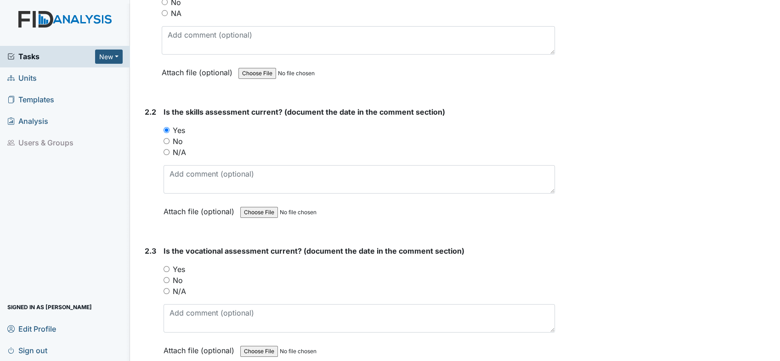
click at [163, 266] on input "Yes" at bounding box center [166, 269] width 6 height 6
radio input "true"
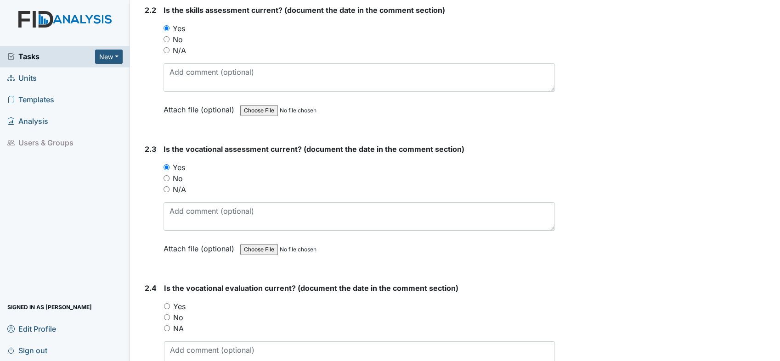
scroll to position [1135, 0]
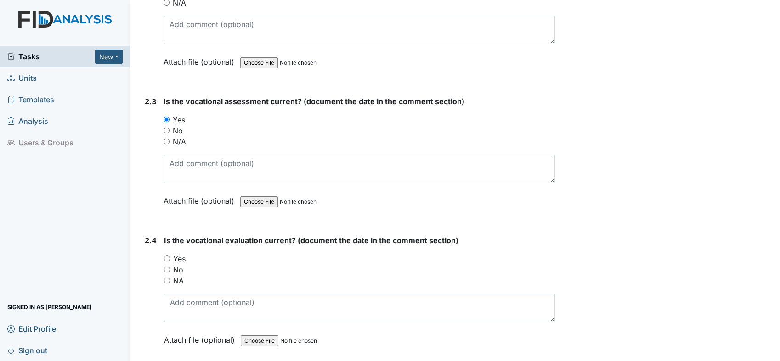
click at [167, 256] on input "Yes" at bounding box center [167, 259] width 6 height 6
radio input "true"
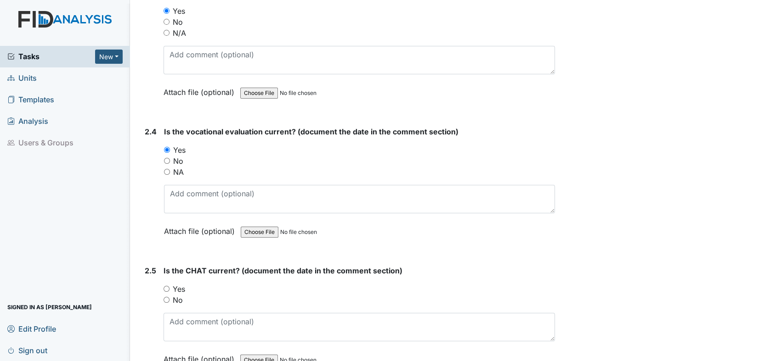
scroll to position [1326, 0]
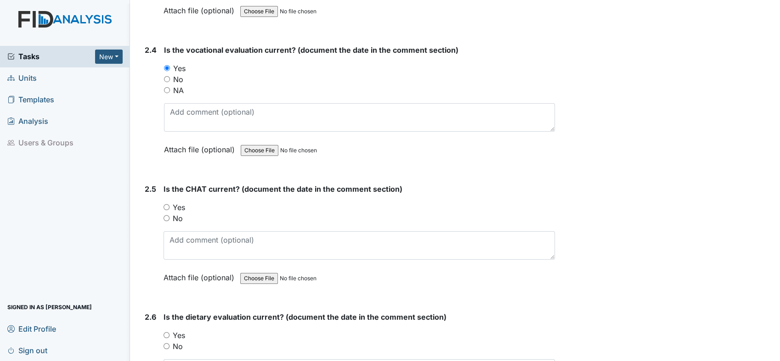
click at [168, 204] on input "Yes" at bounding box center [166, 207] width 6 height 6
radio input "true"
click at [165, 332] on input "Yes" at bounding box center [166, 335] width 6 height 6
radio input "true"
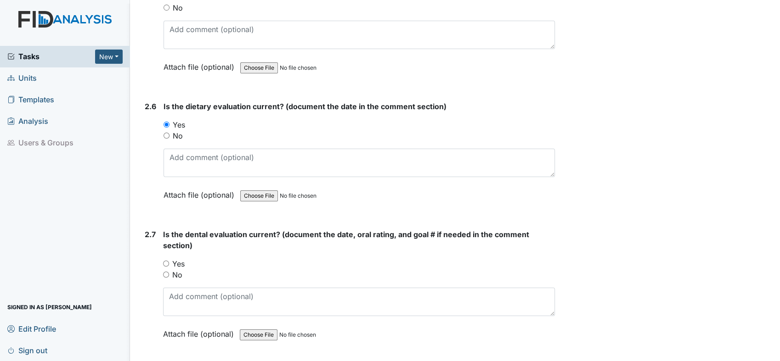
scroll to position [1611, 0]
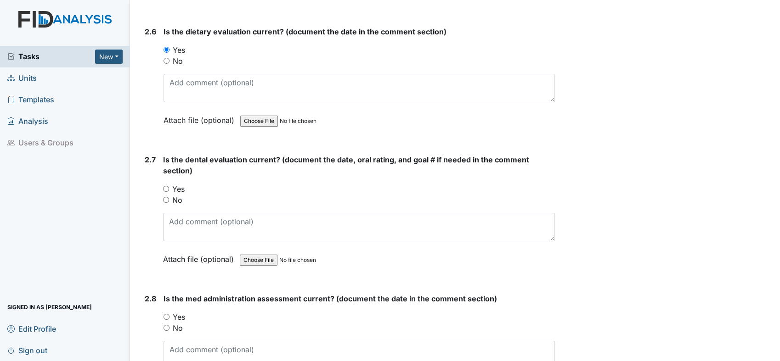
click at [167, 186] on input "Yes" at bounding box center [166, 189] width 6 height 6
radio input "true"
click at [164, 314] on input "Yes" at bounding box center [166, 317] width 6 height 6
radio input "true"
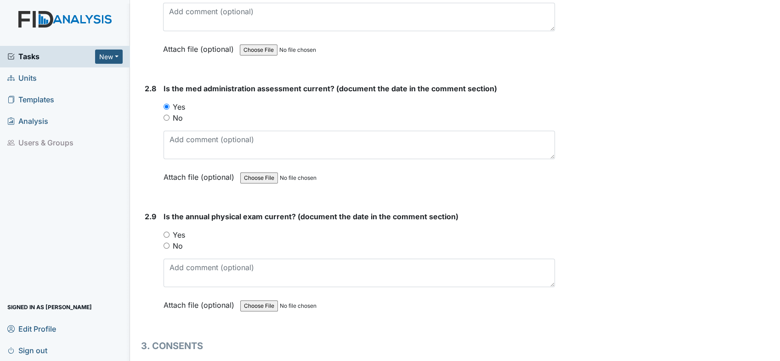
scroll to position [1856, 0]
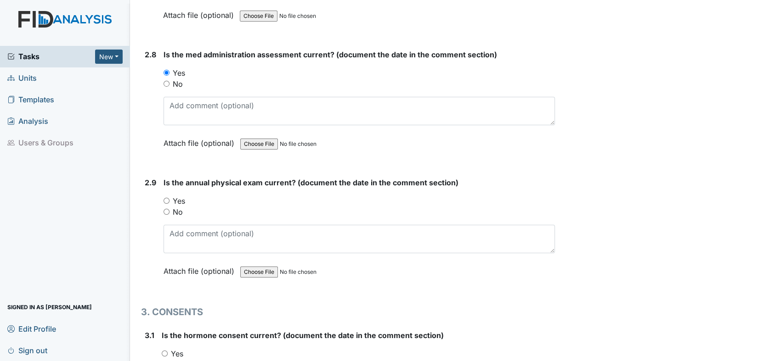
click at [168, 198] on input "Yes" at bounding box center [166, 201] width 6 height 6
radio input "true"
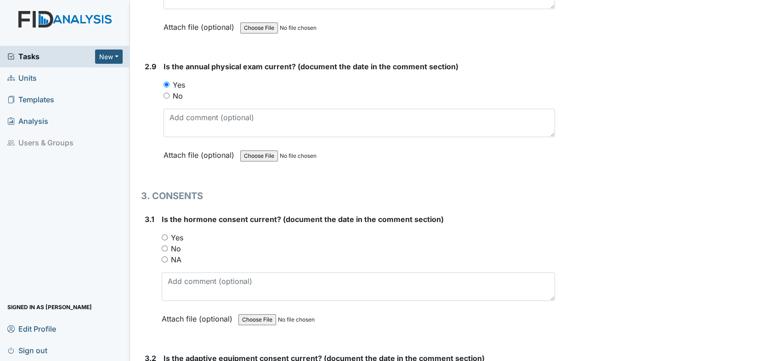
scroll to position [2032, 0]
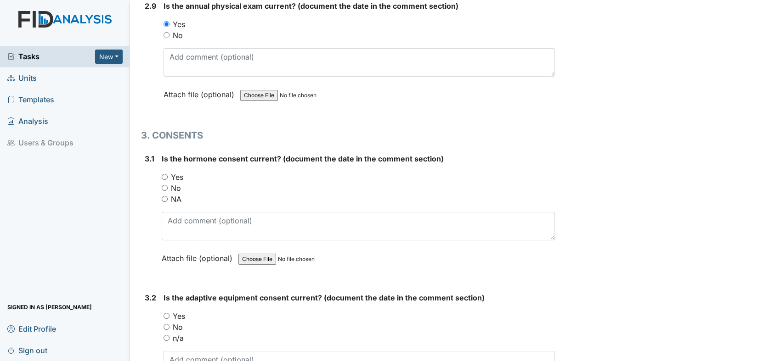
click at [165, 196] on input "NA" at bounding box center [165, 199] width 6 height 6
radio input "true"
click at [166, 313] on input "Yes" at bounding box center [166, 316] width 6 height 6
radio input "true"
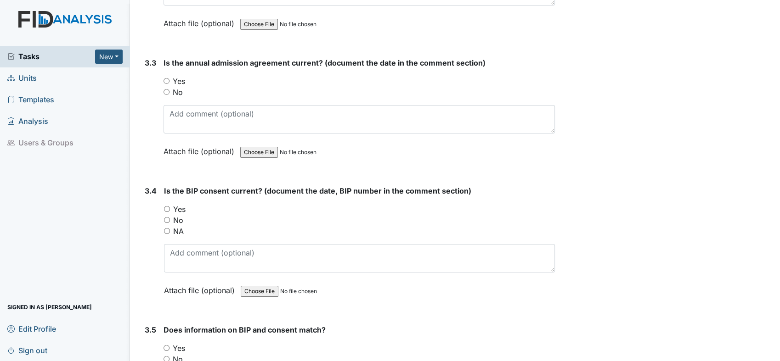
scroll to position [2427, 0]
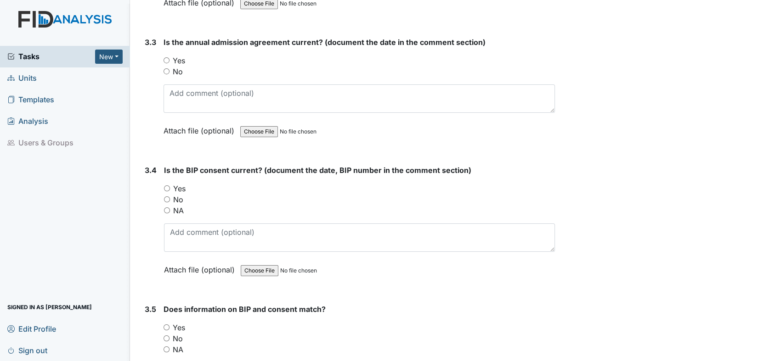
click at [435, 309] on div "Does information on BIP and consent match? You must select one of the below opt…" at bounding box center [358, 362] width 391 height 117
